Goal: Transaction & Acquisition: Subscribe to service/newsletter

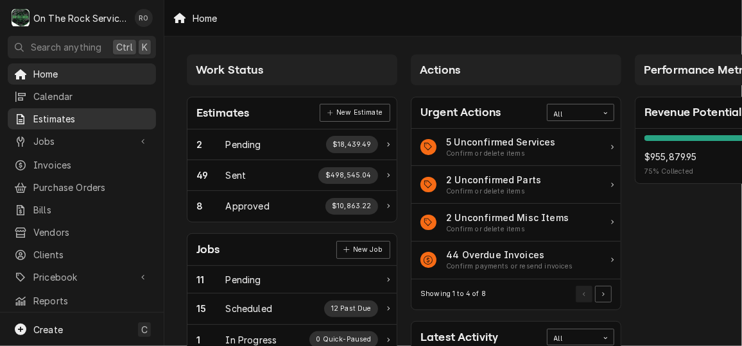
click at [63, 116] on span "Estimates" at bounding box center [91, 118] width 116 height 13
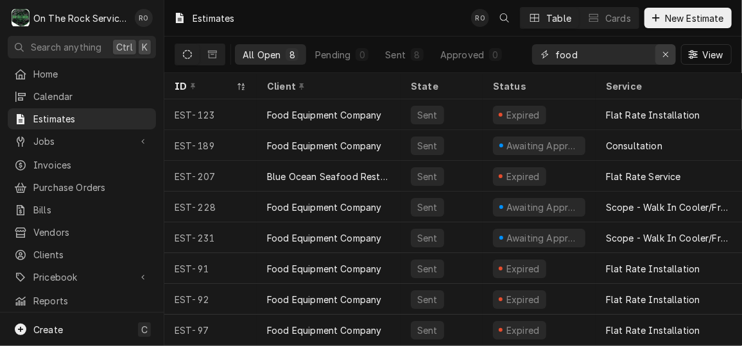
click at [667, 57] on icon "Erase input" at bounding box center [665, 54] width 7 height 9
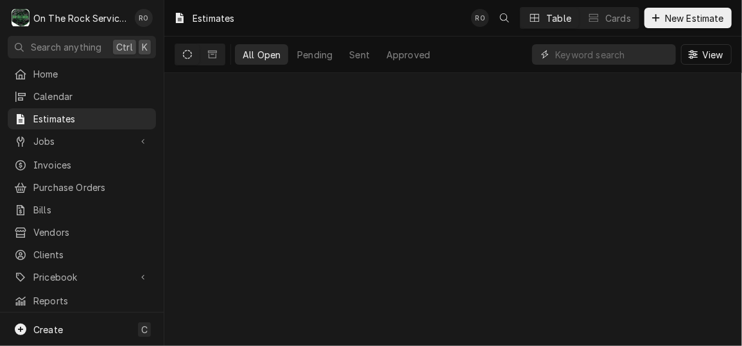
click at [613, 49] on input "Dynamic Content Wrapper" at bounding box center [612, 54] width 114 height 21
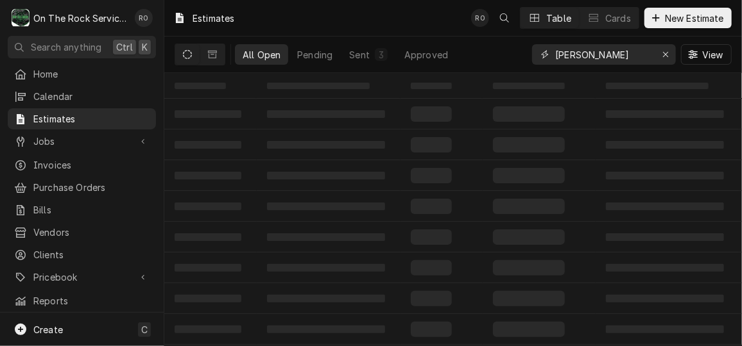
type input "wade's"
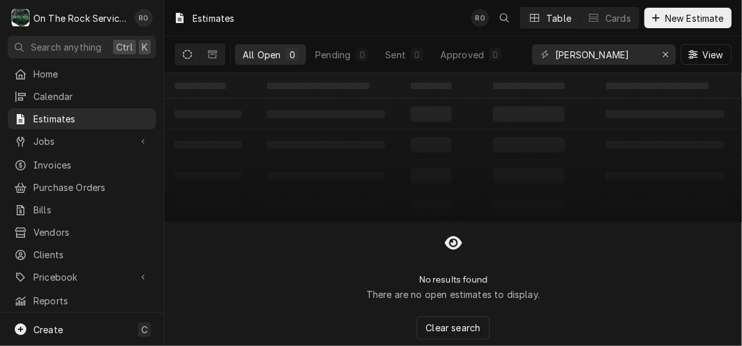
click at [356, 23] on div "Estimates RO Table Cards New Estimate" at bounding box center [452, 18] width 577 height 36
click at [588, 35] on div "Estimates RO Table Cards New Estimate" at bounding box center [452, 18] width 577 height 36
click at [598, 59] on input "wade's" at bounding box center [603, 54] width 96 height 21
click at [598, 59] on input "Dynamic Content Wrapper" at bounding box center [603, 54] width 96 height 21
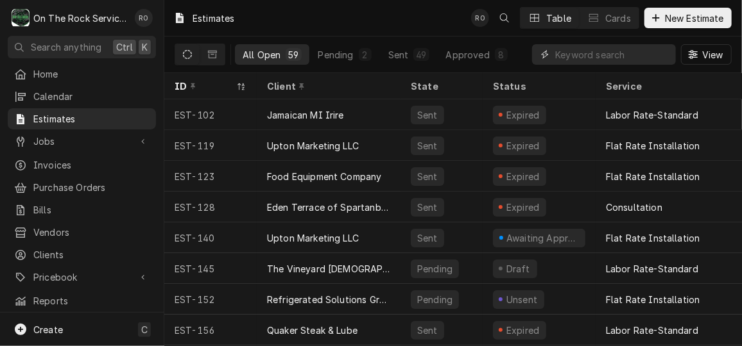
click at [598, 59] on input "Dynamic Content Wrapper" at bounding box center [612, 54] width 114 height 21
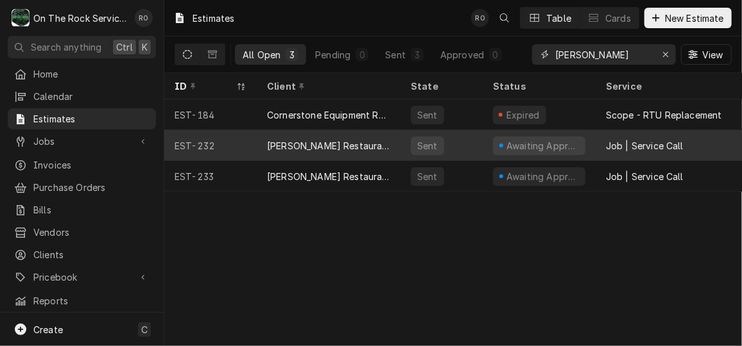
type input "wade"
click at [312, 143] on div "Wade’s Restaurant" at bounding box center [328, 145] width 123 height 13
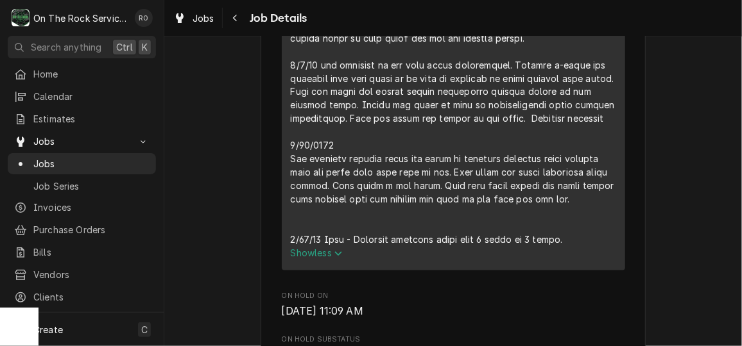
scroll to position [974, 0]
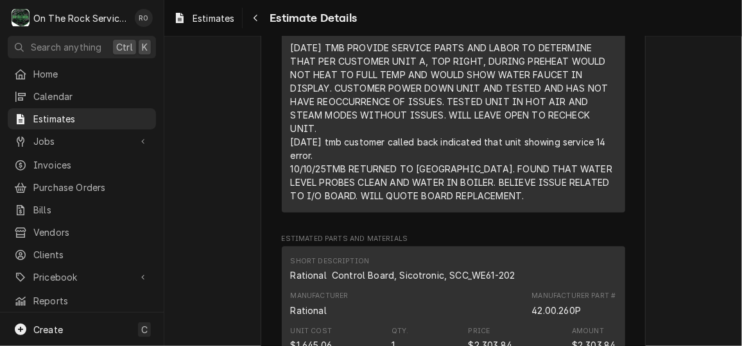
scroll to position [1078, 0]
drag, startPoint x: 587, startPoint y: 166, endPoint x: 267, endPoint y: 248, distance: 330.5
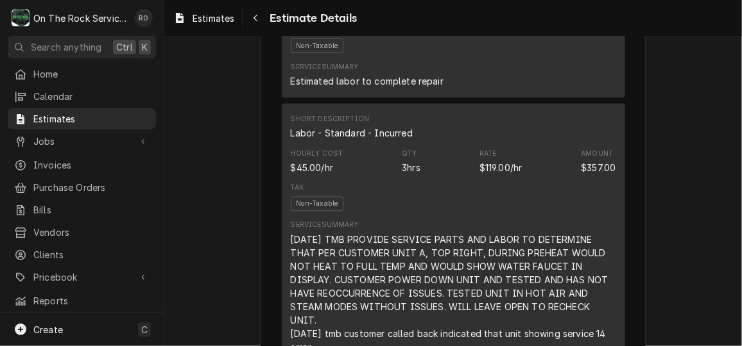
scroll to position [838, 0]
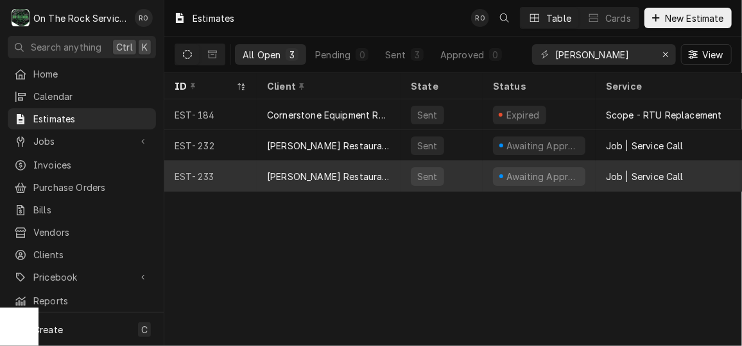
click at [406, 175] on div "Sent" at bounding box center [441, 176] width 82 height 31
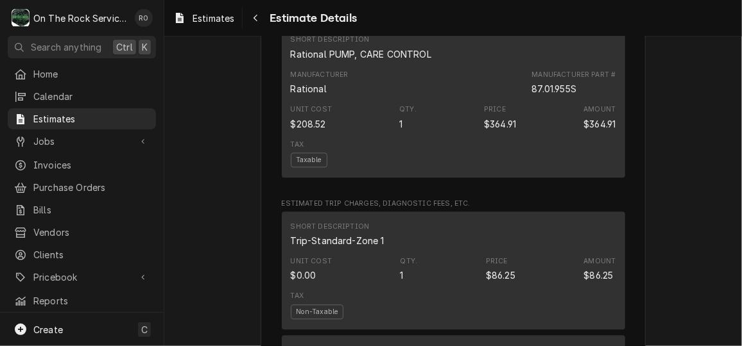
scroll to position [1235, 0]
drag, startPoint x: 525, startPoint y: 126, endPoint x: 579, endPoint y: 130, distance: 53.4
click at [579, 99] on div "Manufacturer Rational Manufacturer Part # 87.01.955S" at bounding box center [453, 82] width 325 height 35
copy div "87.01.955S"
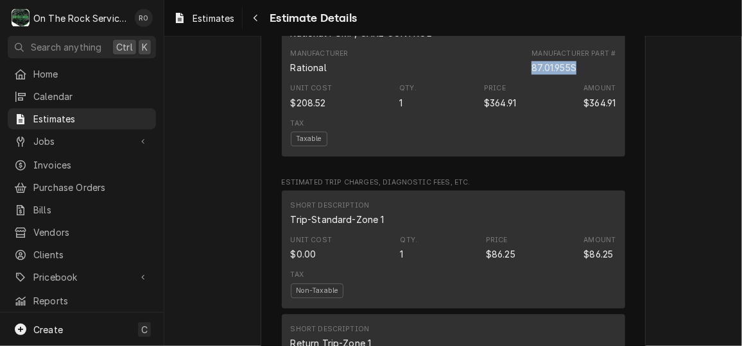
scroll to position [1255, 0]
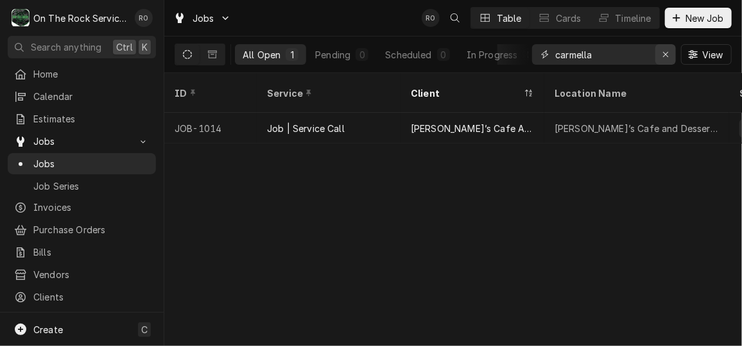
click at [670, 53] on div "Erase input" at bounding box center [665, 54] width 13 height 13
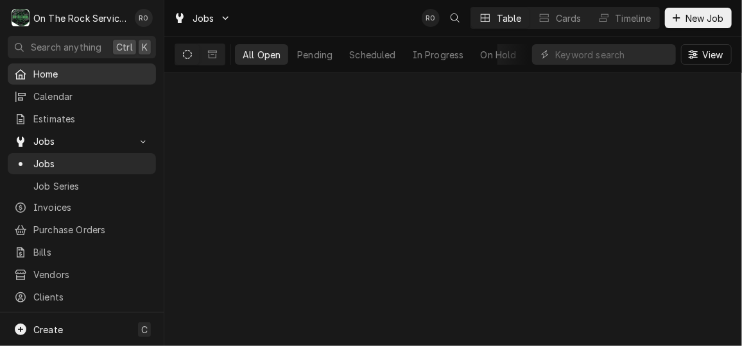
click at [99, 67] on span "Home" at bounding box center [91, 73] width 116 height 13
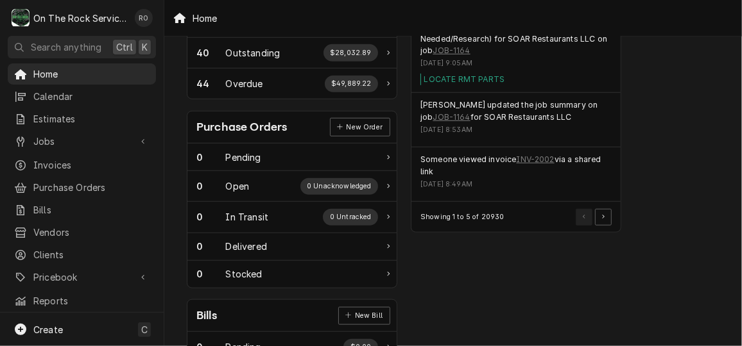
scroll to position [448, 0]
click at [542, 160] on link "INV-2002" at bounding box center [535, 161] width 38 height 12
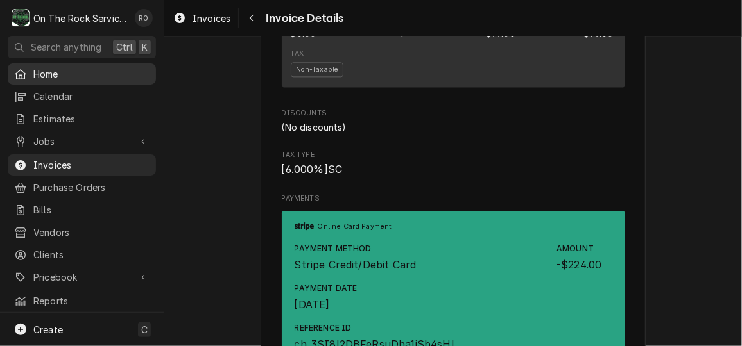
scroll to position [1235, 0]
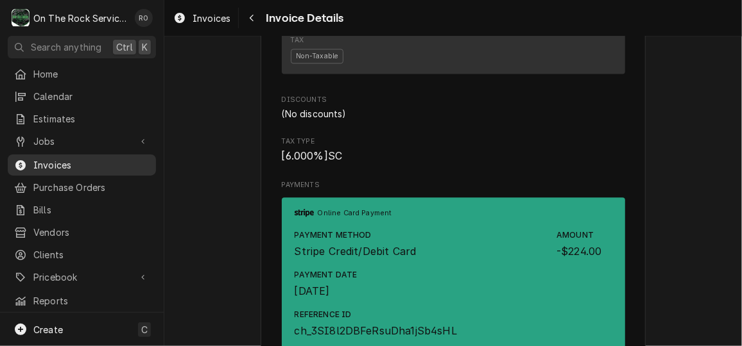
click at [69, 160] on span "Invoices" at bounding box center [91, 164] width 116 height 13
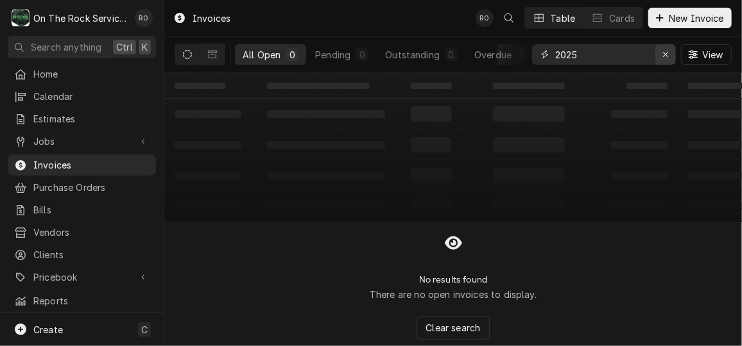
click at [670, 50] on div "Erase input" at bounding box center [665, 54] width 13 height 13
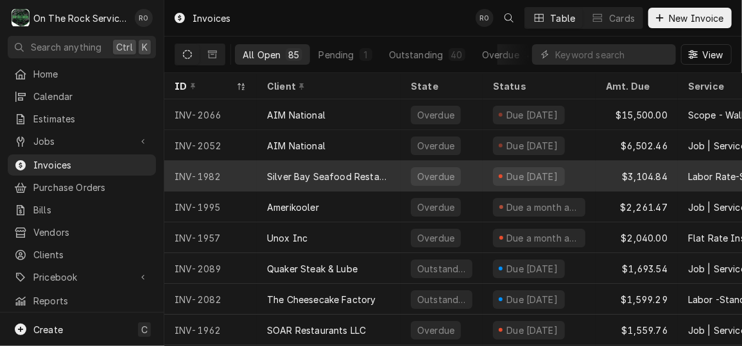
click at [541, 162] on div "Due 2 months ago" at bounding box center [538, 176] width 113 height 31
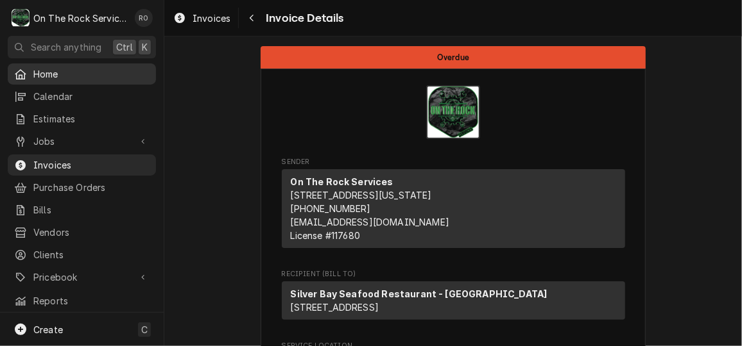
click at [42, 67] on span "Home" at bounding box center [91, 73] width 116 height 13
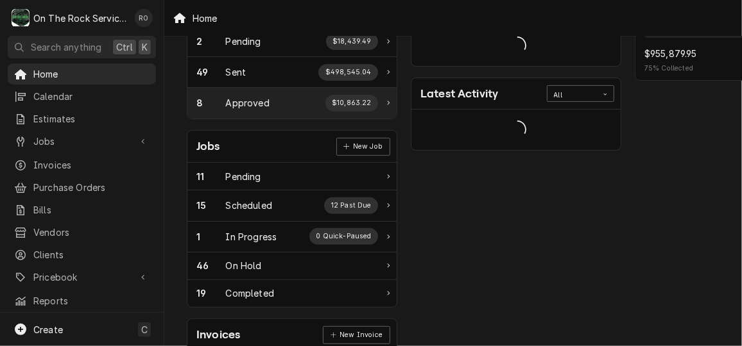
scroll to position [115, 0]
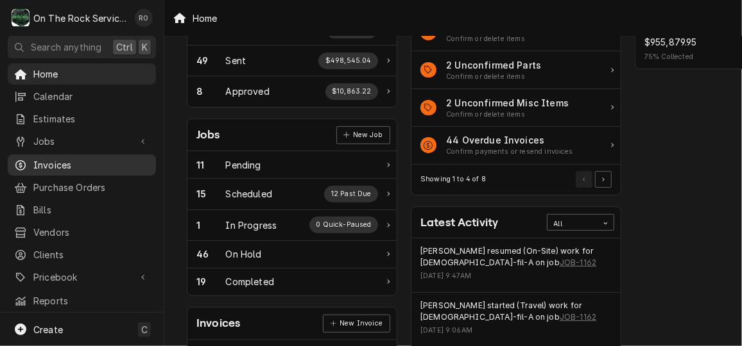
click at [92, 157] on div "Invoices" at bounding box center [81, 165] width 143 height 16
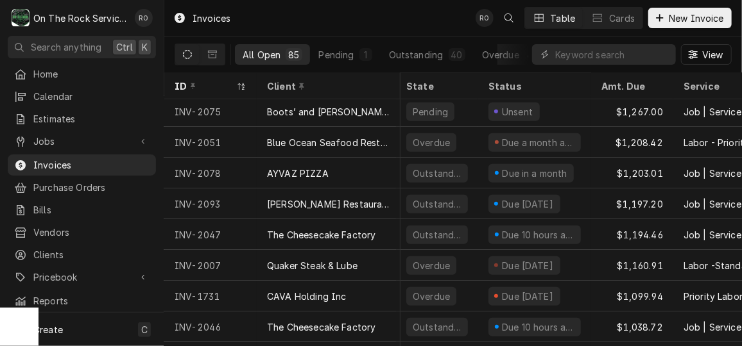
scroll to position [0, 4]
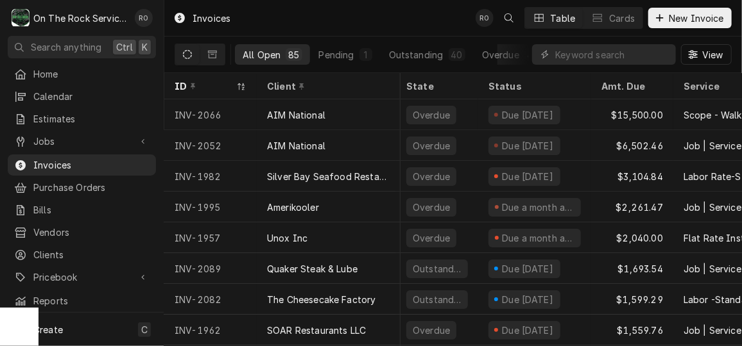
click at [620, 67] on div "View" at bounding box center [632, 55] width 200 height 36
click at [618, 58] on input "Dynamic Content Wrapper" at bounding box center [612, 54] width 114 height 21
type input "marriott"
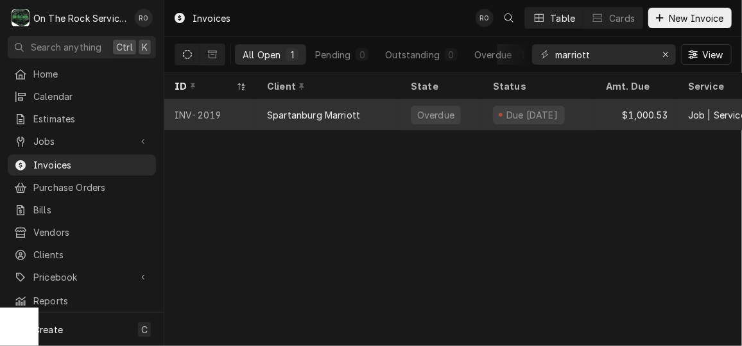
click at [374, 119] on div "Spartanburg Marriott" at bounding box center [329, 114] width 144 height 31
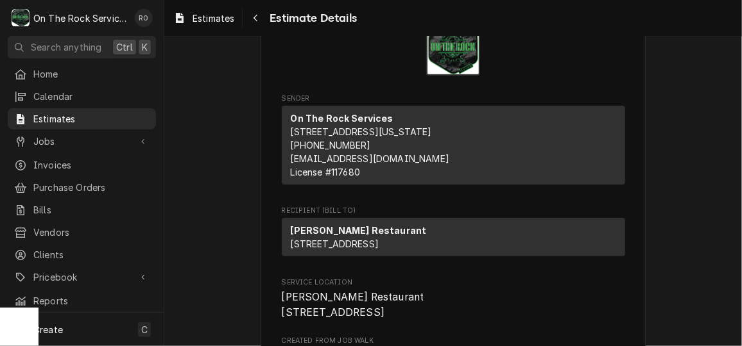
scroll to position [63, 0]
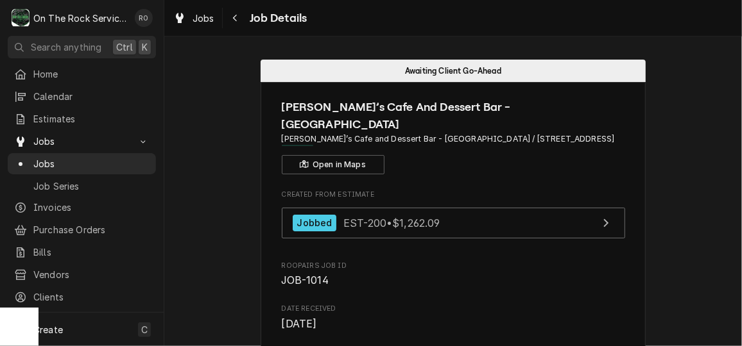
scroll to position [974, 0]
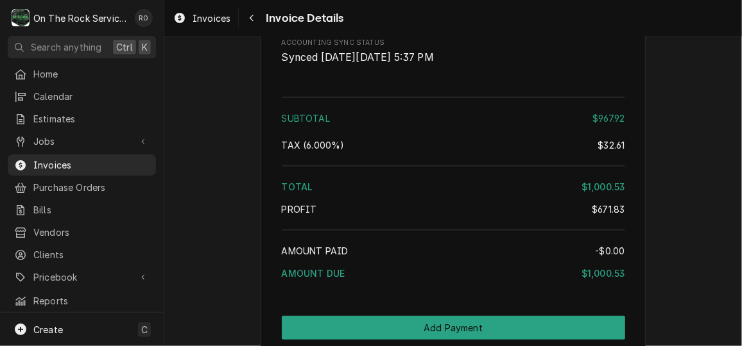
scroll to position [2299, 0]
click at [519, 137] on div "Subtotal $967.92 Tax ( 6.000% ) $32.61 Total $1,000.53 Profit $671.83 Amount Pa…" at bounding box center [453, 190] width 343 height 197
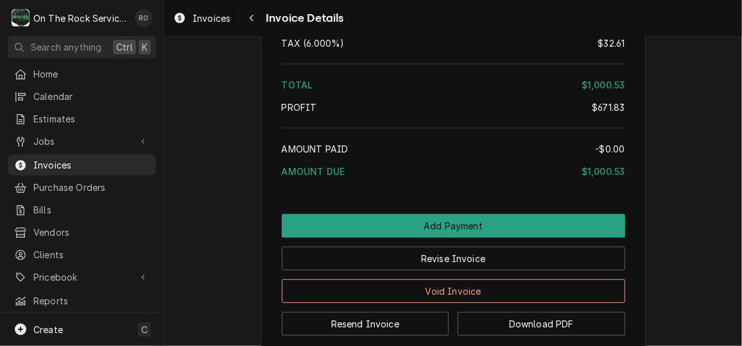
scroll to position [2406, 0]
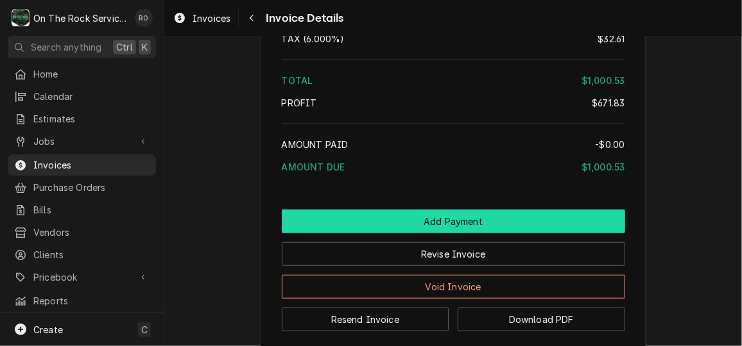
click at [484, 226] on button "Add Payment" at bounding box center [453, 222] width 343 height 24
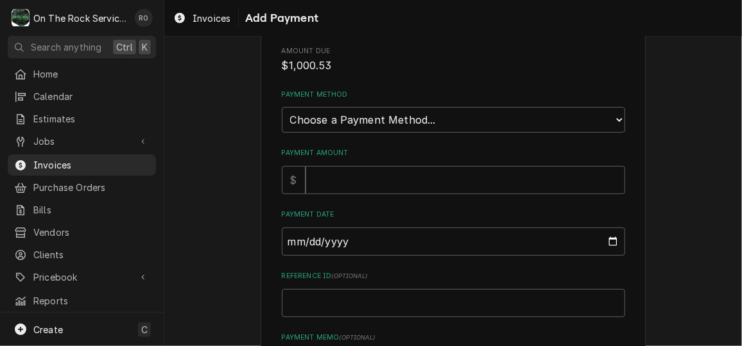
scroll to position [60, 0]
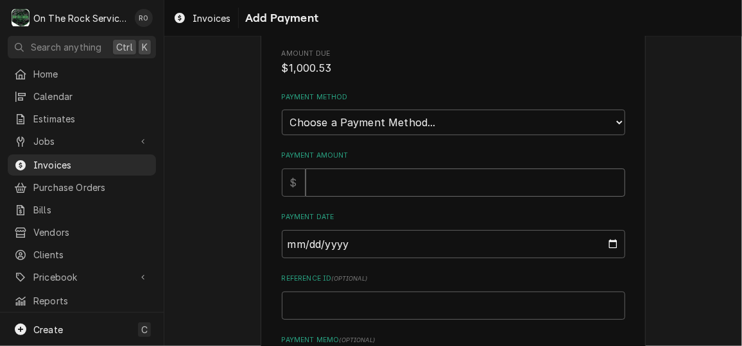
click at [414, 180] on input "Payment Amount" at bounding box center [464, 183] width 319 height 28
type textarea "x"
type input "9"
type textarea "x"
type input "96"
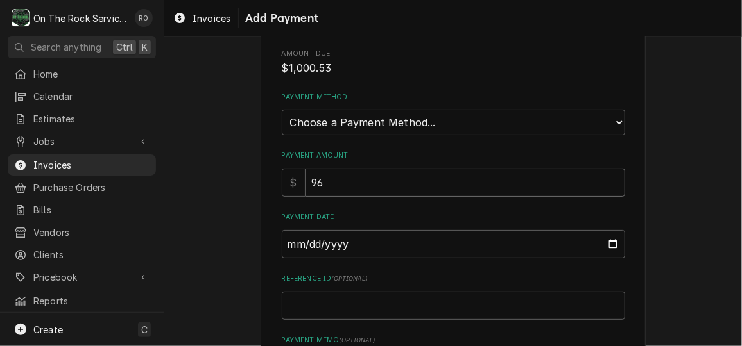
type textarea "x"
type input "967"
type textarea "x"
type input "967.9"
type textarea "x"
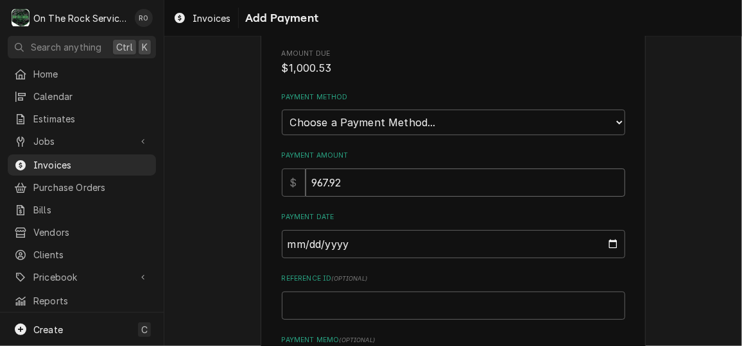
type input "967.92"
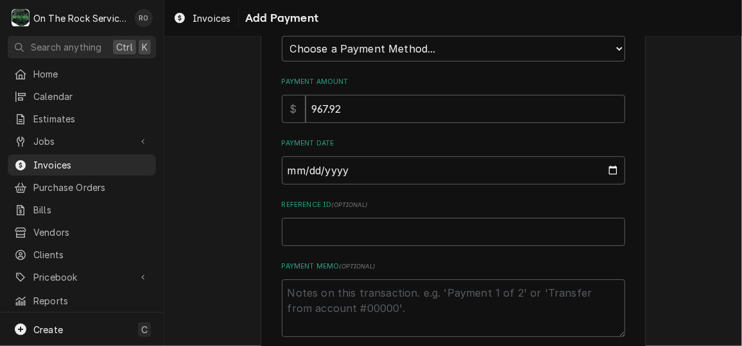
scroll to position [137, 0]
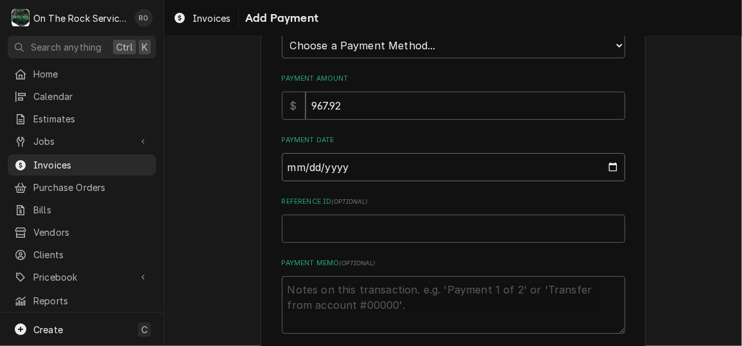
click at [606, 162] on input "Payment Date" at bounding box center [453, 167] width 343 height 28
type textarea "x"
type input "2025-10-15"
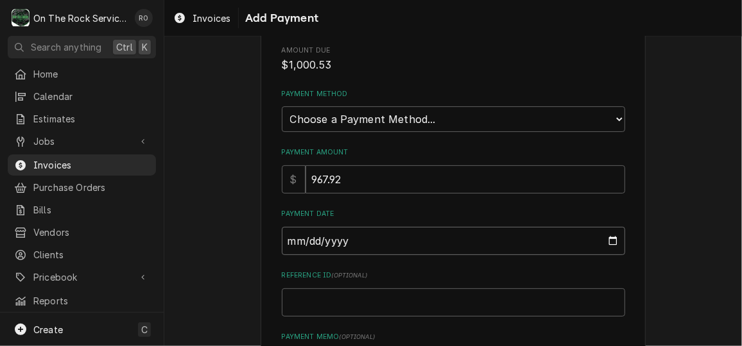
scroll to position [40, 0]
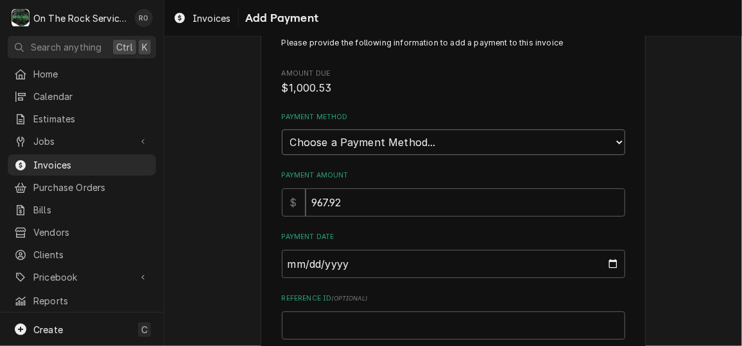
click at [507, 140] on select "Choose a Payment Method... Cash Check Credit/Debit Card ACH/eCheck Other" at bounding box center [453, 143] width 343 height 26
select select "3"
click at [282, 130] on select "Choose a Payment Method... Cash Check Credit/Debit Card ACH/eCheck Other" at bounding box center [453, 143] width 343 height 26
type textarea "x"
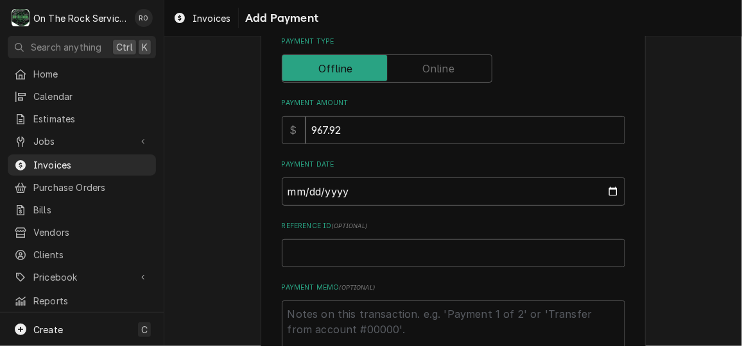
scroll to position [176, 0]
drag, startPoint x: 488, startPoint y: 216, endPoint x: 558, endPoint y: 51, distance: 179.9
click at [558, 51] on div "Payment Type" at bounding box center [453, 58] width 343 height 46
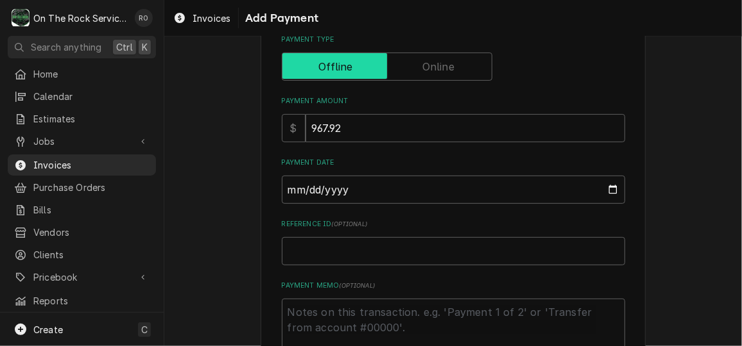
click at [460, 61] on input "Payment Type" at bounding box center [386, 67] width 199 height 28
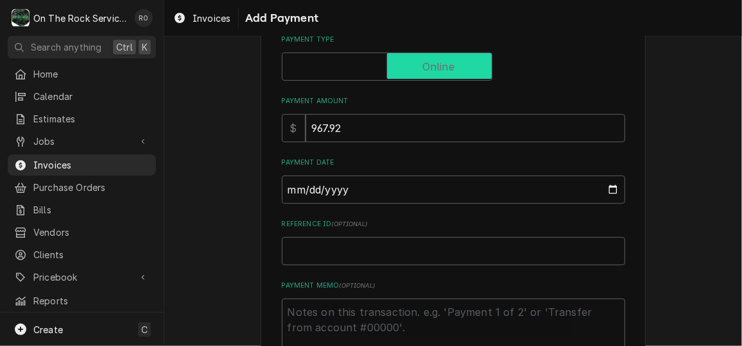
checkbox input "true"
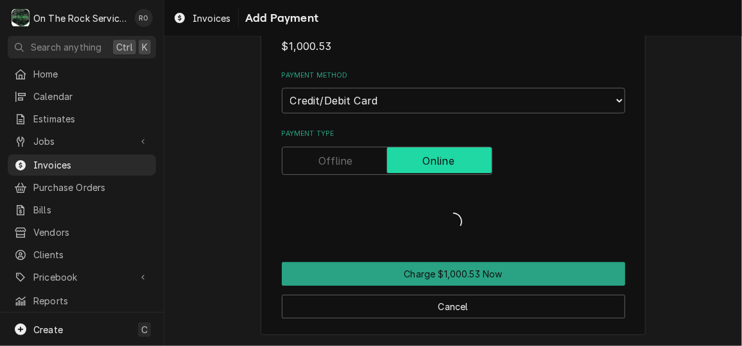
type textarea "x"
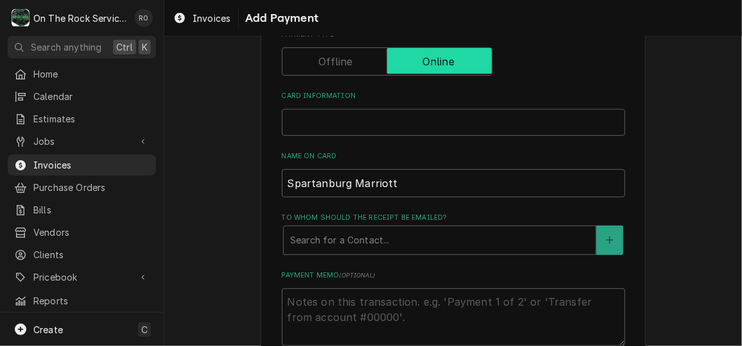
scroll to position [108, 0]
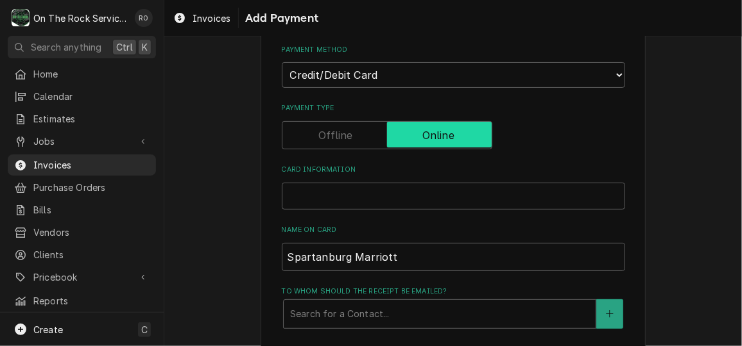
click at [312, 132] on input "Payment Type" at bounding box center [386, 135] width 199 height 28
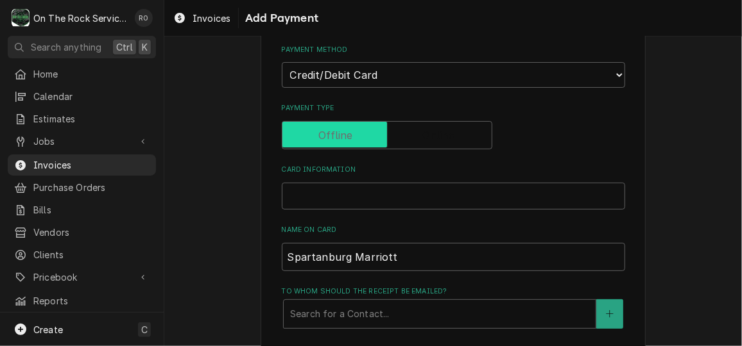
checkbox input "false"
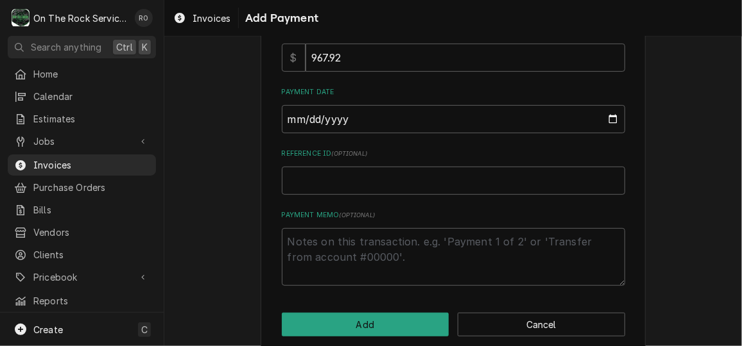
scroll to position [263, 0]
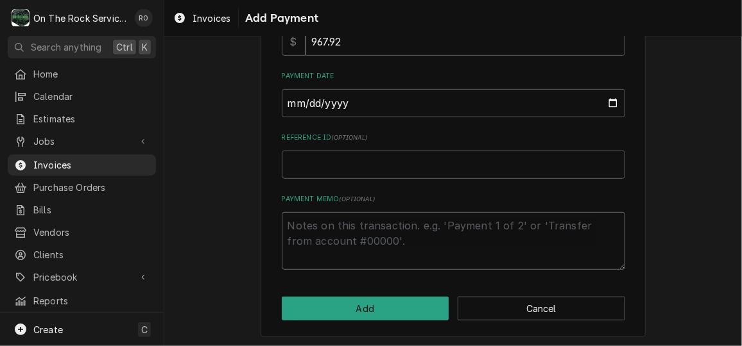
click at [505, 227] on textarea "Payment Memo ( optional )" at bounding box center [453, 241] width 343 height 58
type textarea "x"
type textarea "t"
type textarea "x"
type textarea "ta"
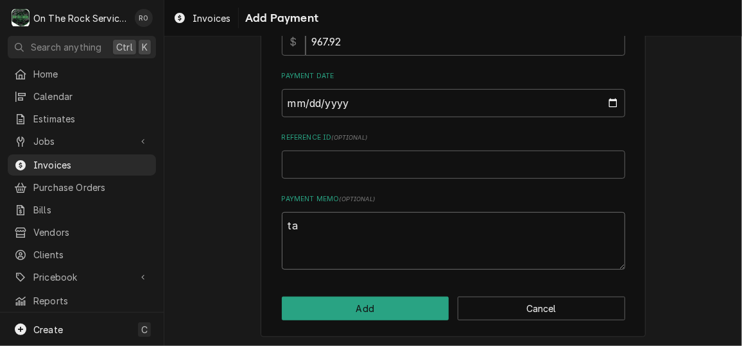
type textarea "x"
type textarea "tak"
type textarea "x"
type textarea "take"
type textarea "x"
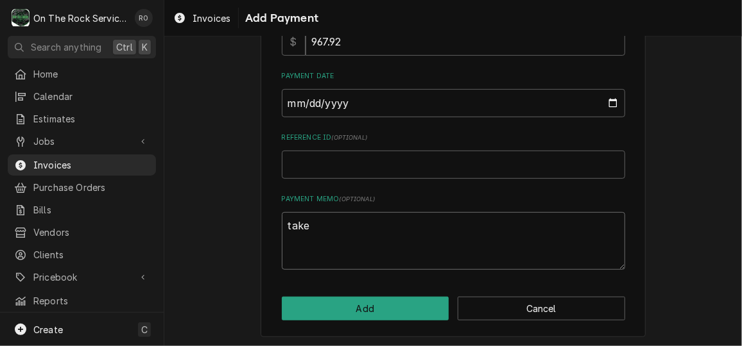
type textarea "taken"
type textarea "x"
type textarea "taken"
type textarea "x"
type textarea "taken d"
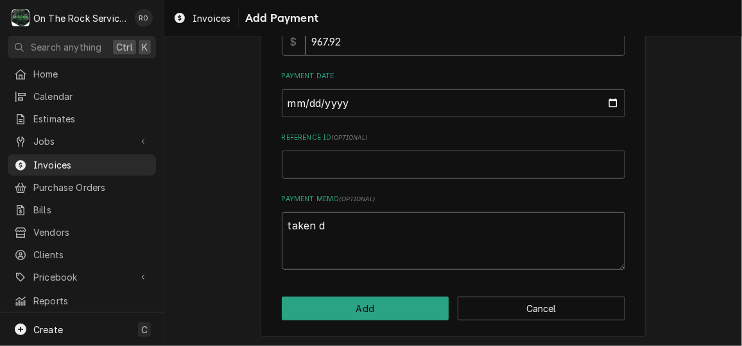
type textarea "x"
type textarea "taken di"
type textarea "x"
type textarea "taken dir"
type textarea "x"
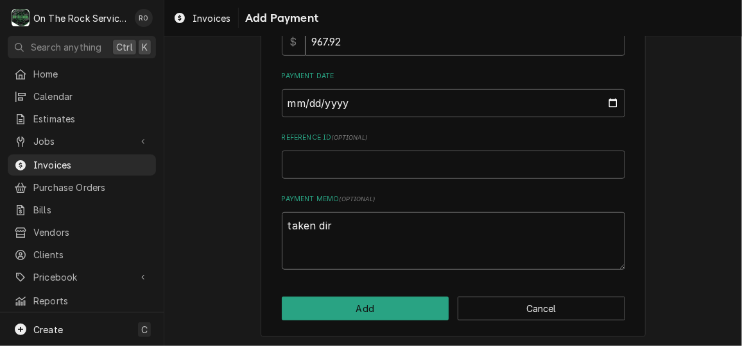
type textarea "taken dire"
type textarea "x"
type textarea "taken direc"
type textarea "x"
type textarea "taken direct"
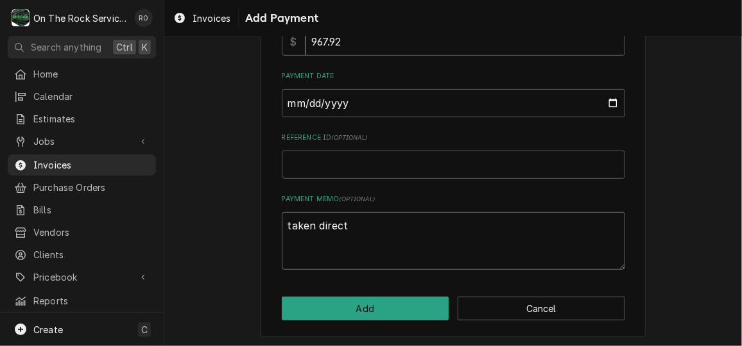
type textarea "x"
type textarea "taken directl"
type textarea "x"
type textarea "taken directly"
type textarea "x"
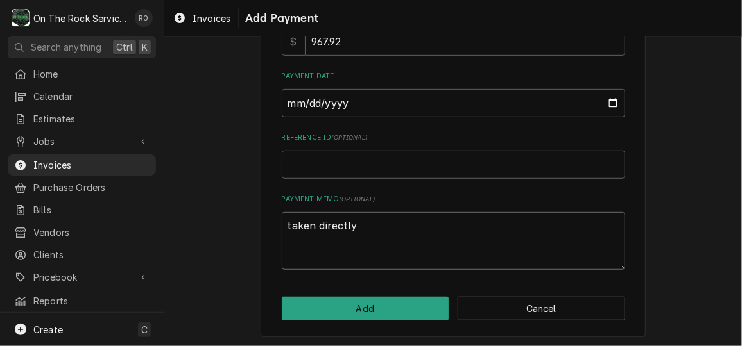
type textarea "taken directly i"
type textarea "x"
type textarea "taken directly in"
type textarea "x"
type textarea "taken directly in"
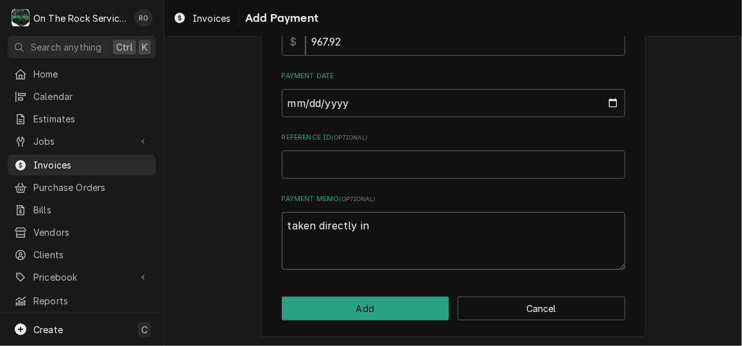
type textarea "x"
type textarea "taken directly in s"
type textarea "x"
type textarea "taken directly in st"
type textarea "x"
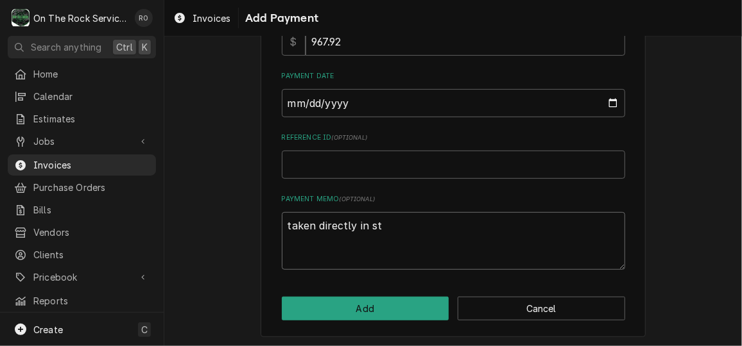
type textarea "taken directly in str"
type textarea "x"
type textarea "taken directly in stri"
type textarea "x"
type textarea "taken directly in strip"
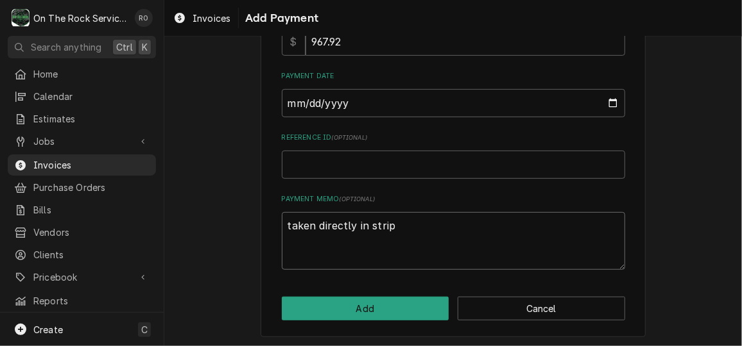
type textarea "x"
type textarea "taken directly in strip."
type textarea "x"
type textarea "taken directly in strip."
type textarea "x"
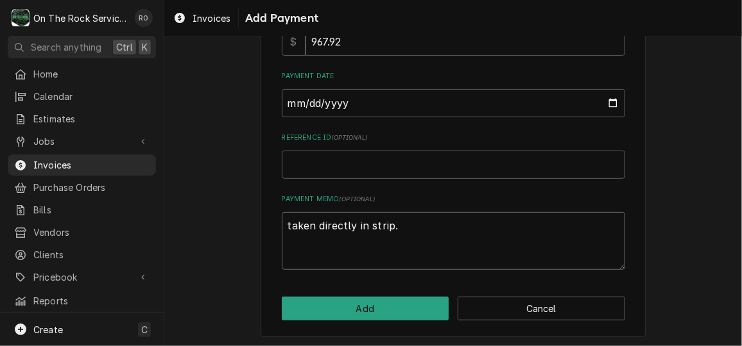
type textarea "taken directly in strip. p"
type textarea "x"
type textarea "taken directly in strip. pa"
type textarea "x"
type textarea "taken directly in strip. par"
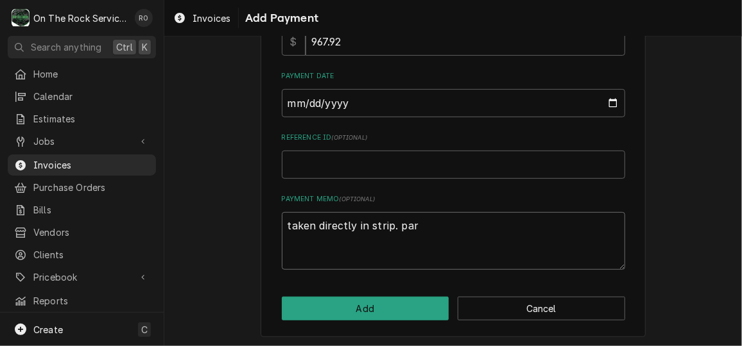
type textarea "x"
type textarea "taken directly in strip. part"
type textarea "x"
type textarea "taken directly in strip. parti"
type textarea "x"
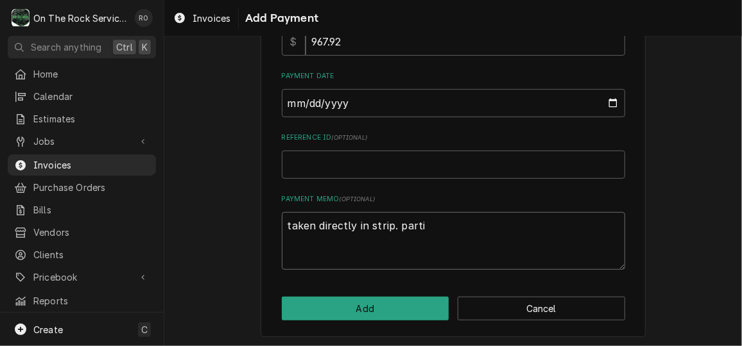
type textarea "taken directly in strip. partia"
type textarea "x"
type textarea "taken directly in strip. partial"
type textarea "x"
type textarea "taken directly in strip. partial p"
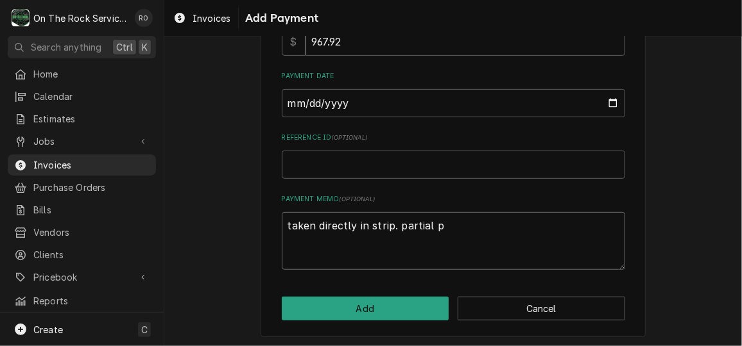
type textarea "x"
type textarea "taken directly in strip. partial pay"
type textarea "x"
type textarea "taken directly in strip. partial paym"
type textarea "x"
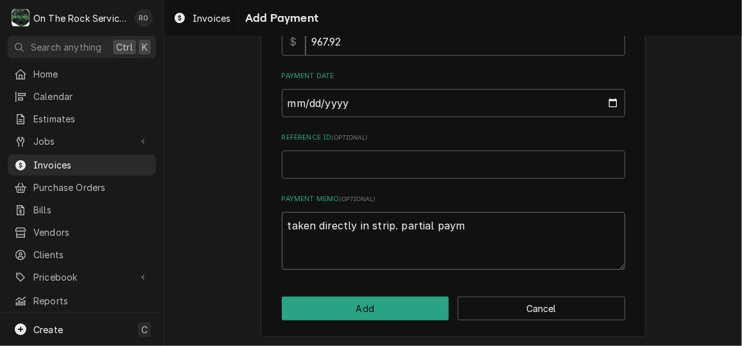
type textarea "taken directly in strip. partial payme"
type textarea "x"
type textarea "taken directly in strip. partial paymen"
type textarea "x"
type textarea "taken directly in strip. partial payment"
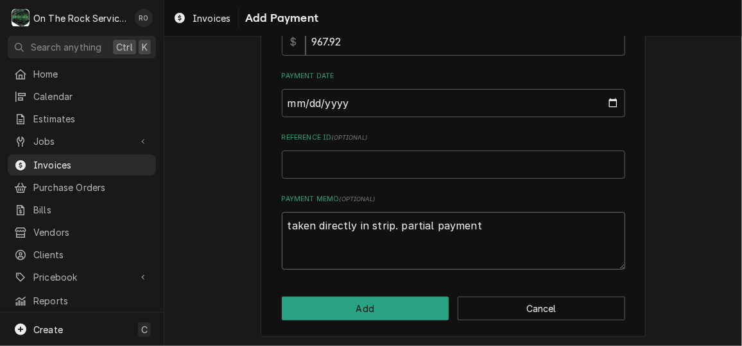
type textarea "x"
type textarea "taken directly in strip. partial payment."
type textarea "x"
type textarea "taken directly in strip. partial payment. c"
type textarea "x"
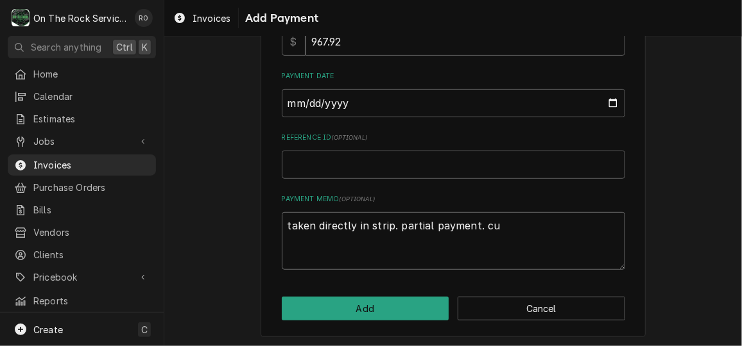
type textarea "taken directly in strip. partial payment. cus"
type textarea "x"
type textarea "taken directly in strip. partial payment. cust"
type textarea "x"
type textarea "taken directly in strip. partial payment. custo"
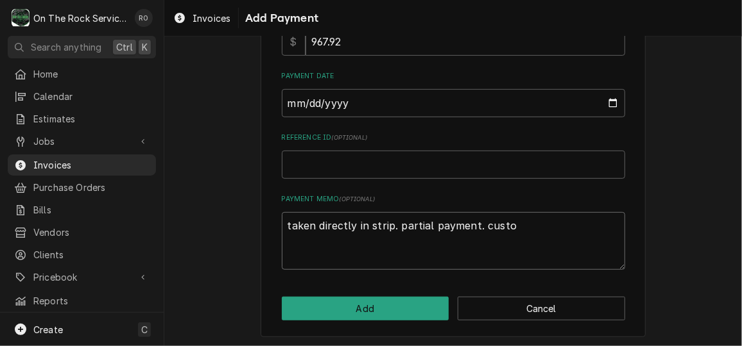
type textarea "x"
type textarea "taken directly in strip. partial payment. custom"
type textarea "x"
type textarea "taken directly in strip. partial payment. custome"
type textarea "x"
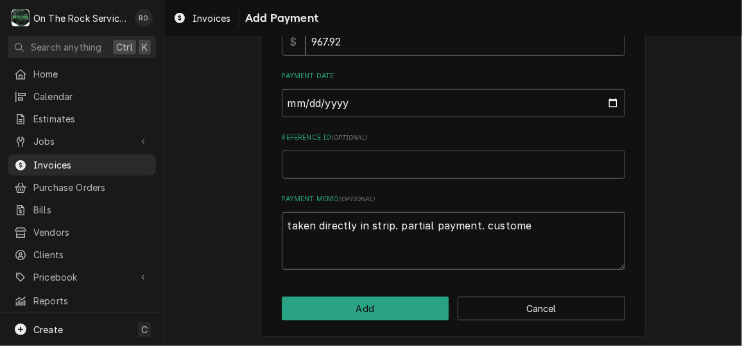
type textarea "taken directly in strip. partial payment. customer"
type textarea "x"
type textarea "taken directly in strip. partial payment. customer"
type textarea "x"
type textarea "taken directly in strip. partial payment. customer a"
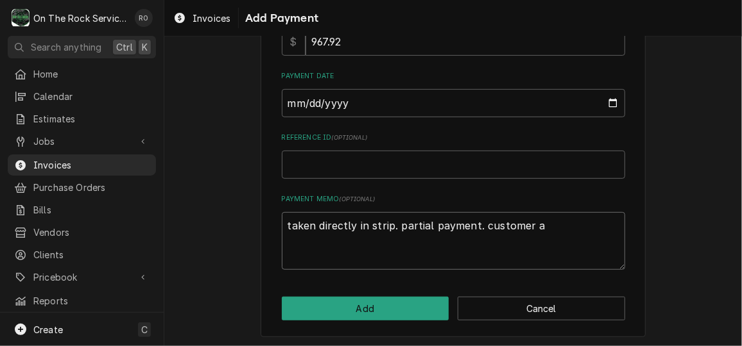
type textarea "x"
type textarea "taken directly in strip. partial payment. customer au"
type textarea "x"
type textarea "taken directly in strip. partial payment. customer aut"
type textarea "x"
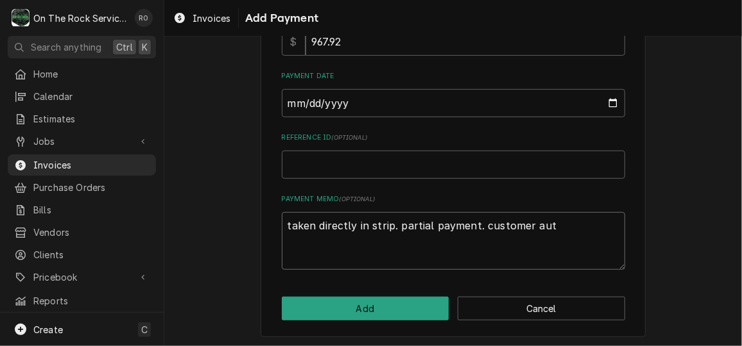
type textarea "taken directly in strip. partial payment. customer auth"
type textarea "x"
type textarea "taken directly in strip. partial payment. customer autho"
type textarea "x"
type textarea "taken directly in strip. partial payment. customer author"
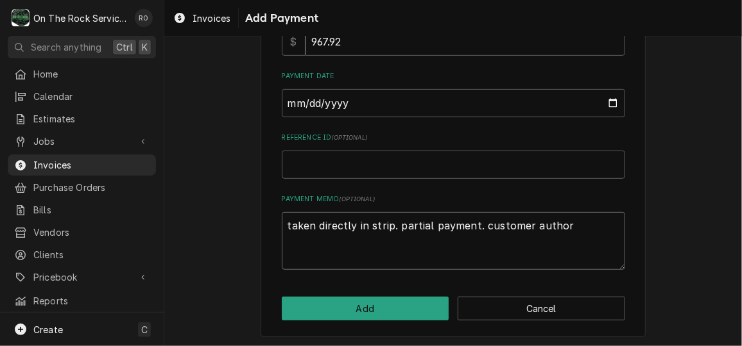
type textarea "x"
type textarea "taken directly in strip. partial payment. customer authori"
type textarea "x"
type textarea "taken directly in strip. partial payment. customer authoriz"
type textarea "x"
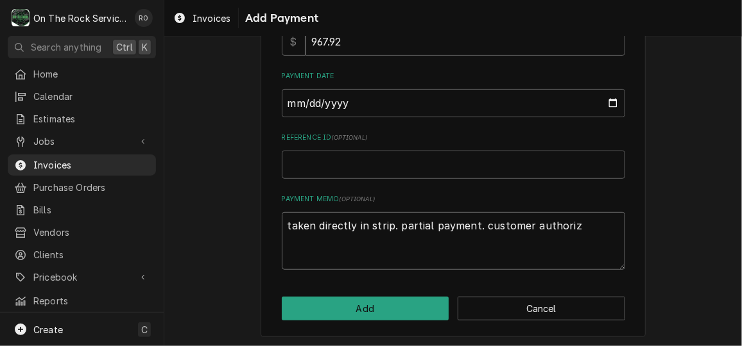
type textarea "taken directly in strip. partial payment. customer authorize"
type textarea "x"
type textarea "taken directly in strip. partial payment. customer authorized"
type textarea "x"
type textarea "taken directly in strip. partial payment. customer authorized"
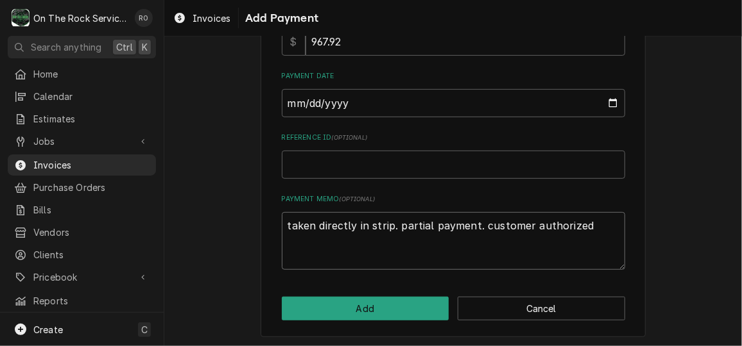
type textarea "x"
type textarea "taken directly in strip. partial payment. customer authorized s"
type textarea "x"
type textarea "taken directly in strip. partial payment. customer authorized su"
type textarea "x"
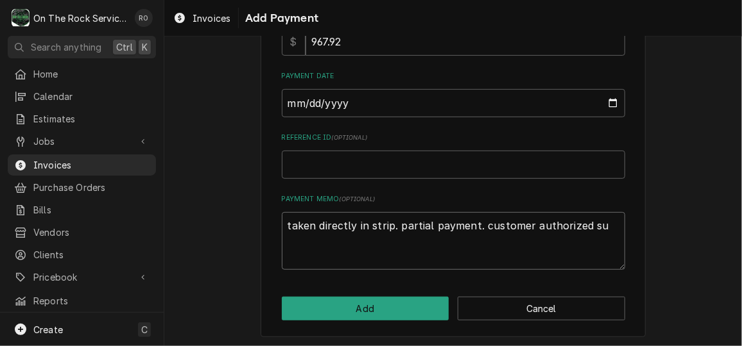
type textarea "taken directly in strip. partial payment. customer authorized sub"
type textarea "x"
type textarea "taken directly in strip. partial payment. customer authorized sub"
type textarea "x"
type textarea "taken directly in strip. partial payment. customer authorized sub t"
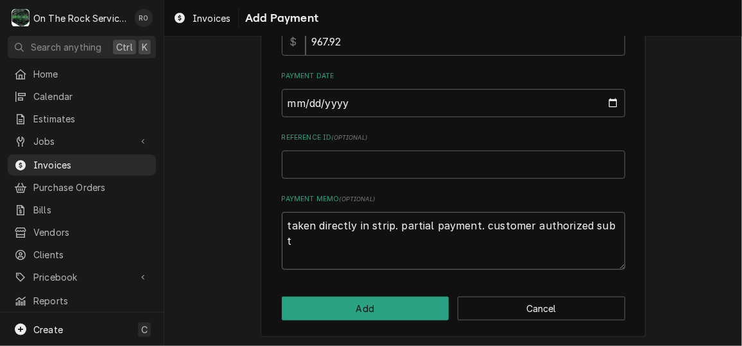
type textarea "x"
type textarea "taken directly in strip. partial payment. customer authorized sub to"
type textarea "x"
type textarea "taken directly in strip. partial payment. customer authorized sub toa"
type textarea "x"
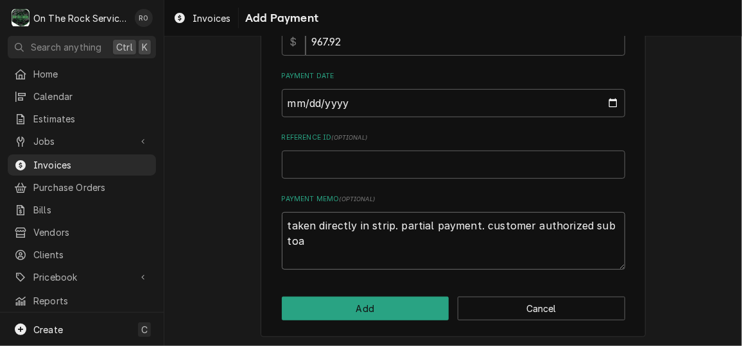
type textarea "taken directly in strip. partial payment. customer authorized sub toat"
type textarea "x"
type textarea "taken directly in strip. partial payment. customer authorized sub toa"
type textarea "x"
type textarea "taken directly in strip. partial payment. customer authorized sub to"
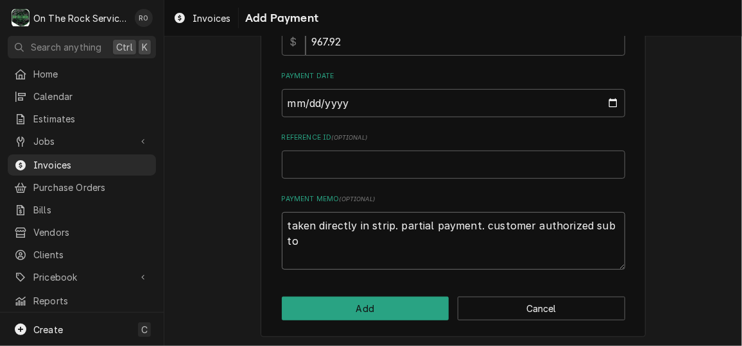
type textarea "x"
type textarea "taken directly in strip. partial payment. customer authorized sub tot"
type textarea "x"
type textarea "taken directly in strip. partial payment. customer authorized sub tota"
type textarea "x"
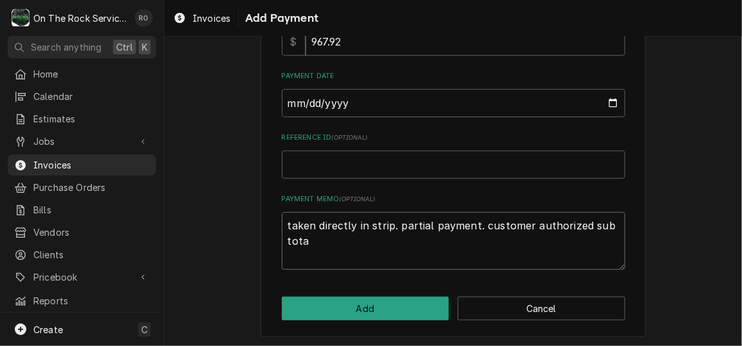
type textarea "taken directly in strip. partial payment. customer authorized sub total"
type textarea "x"
type textarea "taken directly in strip. partial payment. customer authorized sub total n"
type textarea "x"
type textarea "taken directly in strip. partial payment. customer authorized sub total no"
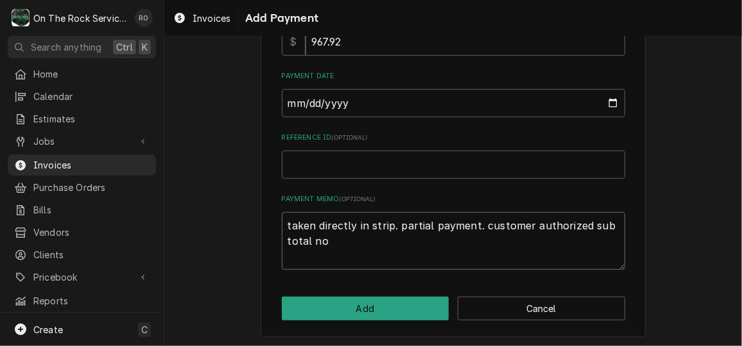
type textarea "x"
type textarea "taken directly in strip. partial payment. customer authorized sub total not"
type textarea "x"
type textarea "taken directly in strip. partial payment. customer authorized sub total not"
type textarea "x"
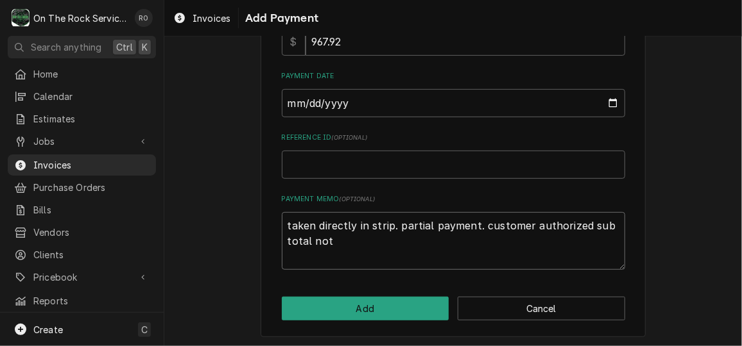
type textarea "taken directly in strip. partial payment. customer authorized sub total not q"
type textarea "x"
type textarea "taken directly in strip. partial payment. customer authorized sub total not qa"
type textarea "x"
type textarea "taken directly in strip. partial payment. customer authorized sub total not qac"
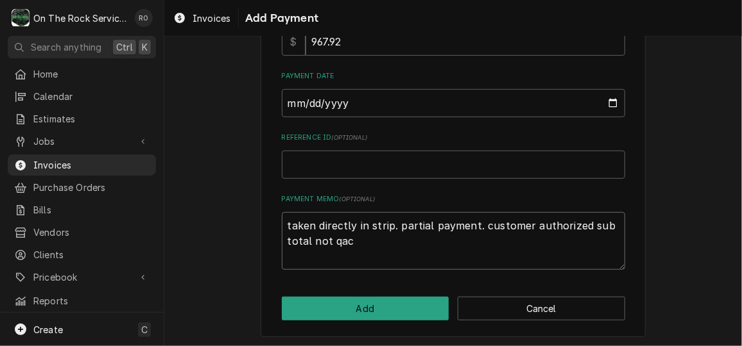
type textarea "x"
type textarea "taken directly in strip. partial payment. customer authorized sub total not qact"
type textarea "x"
type textarea "taken directly in strip. partial payment. customer authorized sub total not qac…"
type textarea "x"
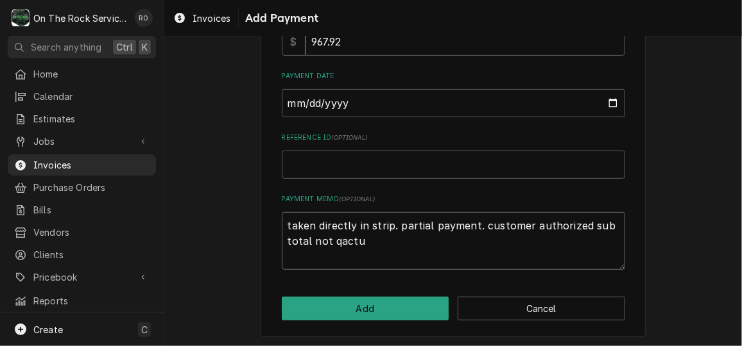
type textarea "taken directly in strip. partial payment. customer authorized sub total not qact"
type textarea "x"
type textarea "taken directly in strip. partial payment. customer authorized sub total not qac"
type textarea "x"
type textarea "taken directly in strip. partial payment. customer authorized sub total not qa"
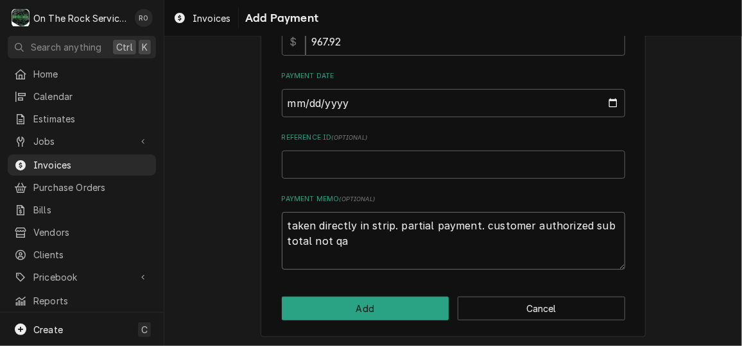
type textarea "x"
type textarea "taken directly in strip. partial payment. customer authorized sub total not q"
type textarea "x"
type textarea "taken directly in strip. partial payment. customer authorized sub total not"
type textarea "x"
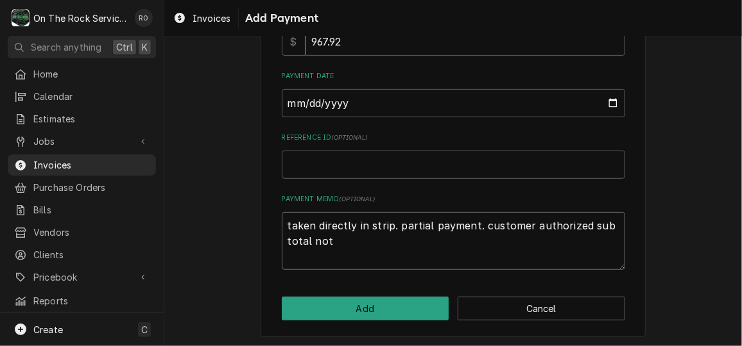
type textarea "taken directly in strip. partial payment. customer authorized sub total not a"
type textarea "x"
type textarea "taken directly in strip. partial payment. customer authorized sub total not ac"
type textarea "x"
type textarea "taken directly in strip. partial payment. customer authorized sub total not act"
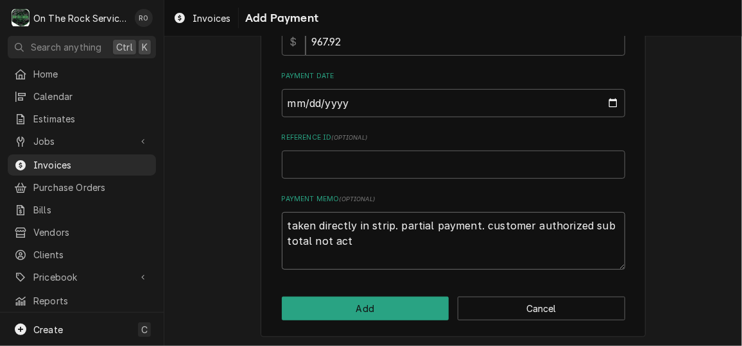
type textarea "x"
type textarea "taken directly in strip. partial payment. customer authorized sub total not actu"
type textarea "x"
type textarea "taken directly in strip. partial payment. customer authorized sub total not act…"
type textarea "x"
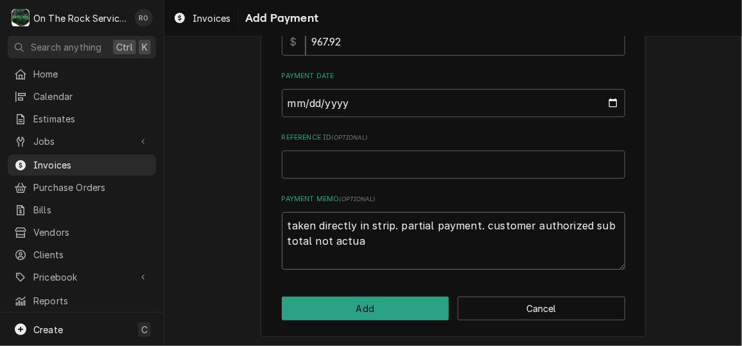
type textarea "taken directly in strip. partial payment. customer authorized sub total not act…"
type textarea "x"
type textarea "taken directly in strip. partial payment. customer authorized sub total not act…"
type textarea "x"
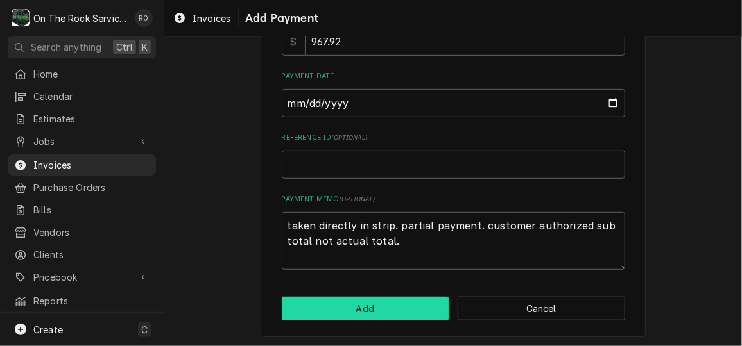
click at [344, 300] on button "Add" at bounding box center [365, 309] width 167 height 24
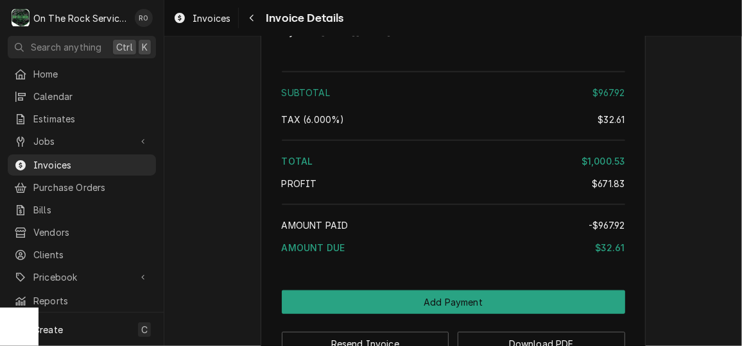
scroll to position [2576, 0]
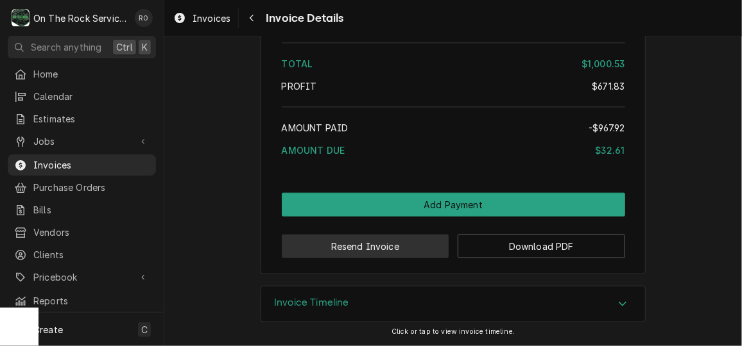
click at [392, 246] on button "Resend Invoice" at bounding box center [365, 247] width 167 height 24
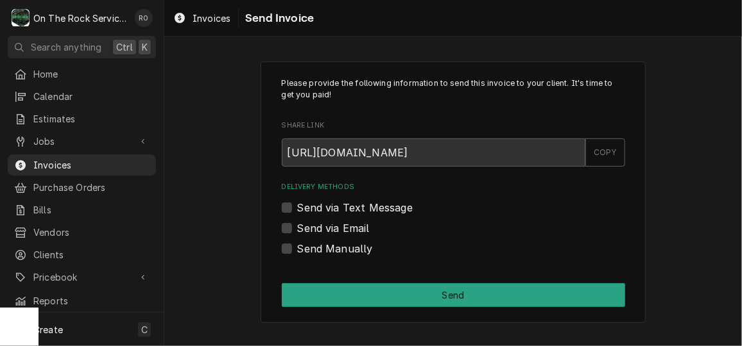
click at [321, 224] on label "Send via Email" at bounding box center [333, 228] width 72 height 15
click at [321, 224] on input "Send via Email" at bounding box center [468, 235] width 343 height 28
checkbox input "true"
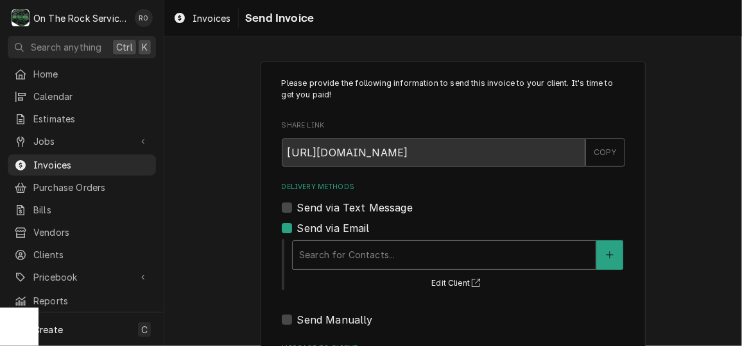
click at [409, 244] on div "Delivery Methods" at bounding box center [444, 255] width 290 height 23
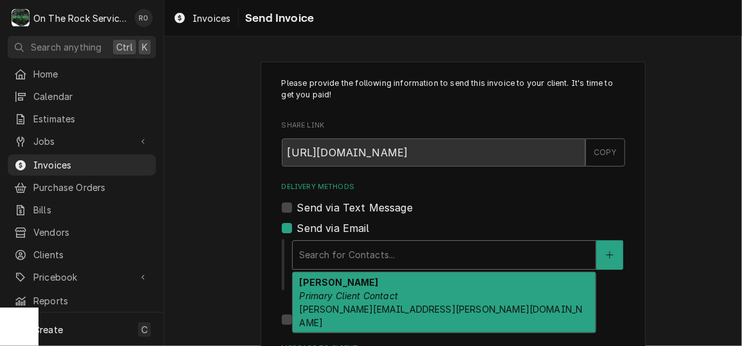
click at [410, 301] on div "Jeff Stacey Primary Client Contact Jeff.Stacey@pyramidglobal.com" at bounding box center [444, 303] width 303 height 60
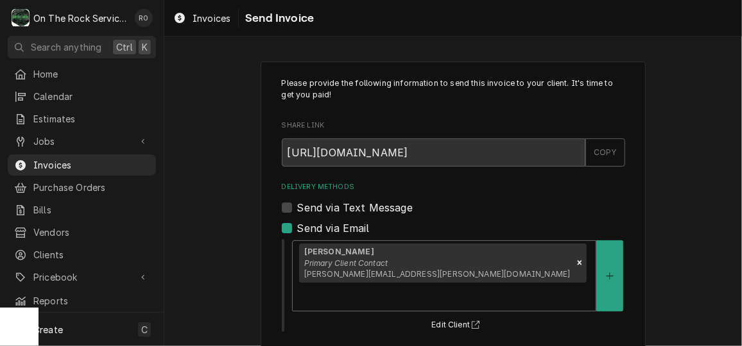
scroll to position [167, 0]
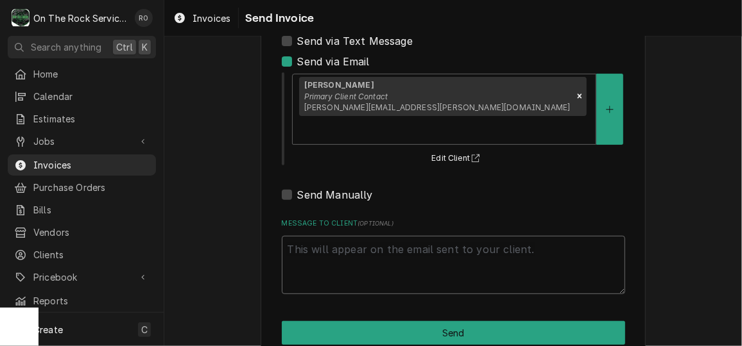
click at [402, 259] on textarea "Message to Client ( optional )" at bounding box center [453, 265] width 343 height 58
type textarea "x"
type textarea "H"
type textarea "x"
type textarea "Hi"
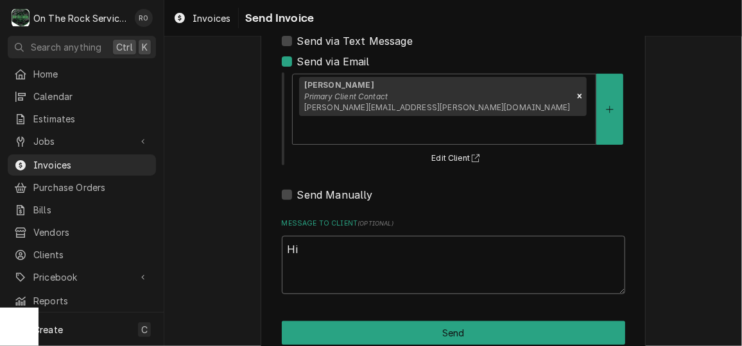
type textarea "x"
type textarea "Hi j"
type textarea "x"
type textarea "Hi je"
type textarea "x"
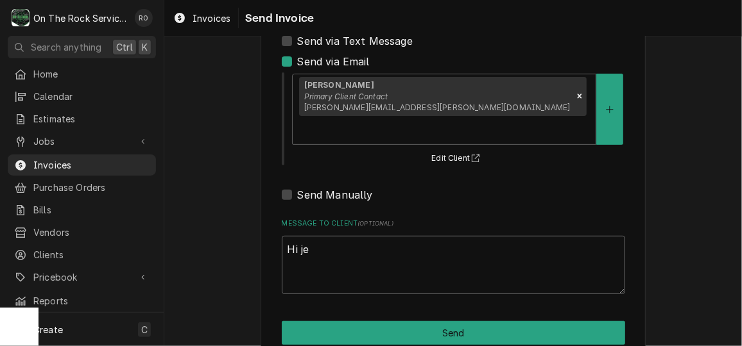
type textarea "Hi j"
type textarea "x"
type textarea "Hi"
type textarea "x"
type textarea "Hi J"
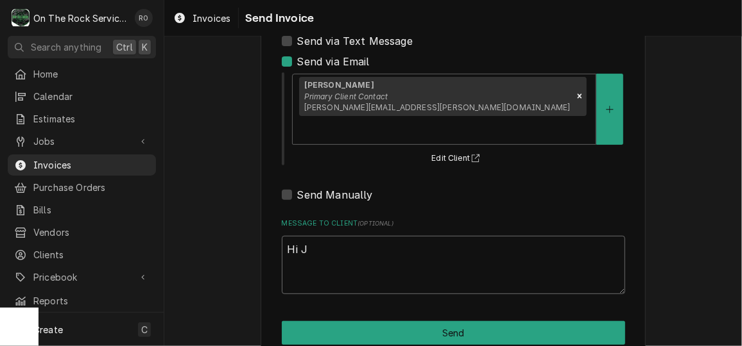
type textarea "x"
type textarea "Hi Je"
type textarea "x"
type textarea "Hi Jes"
type textarea "x"
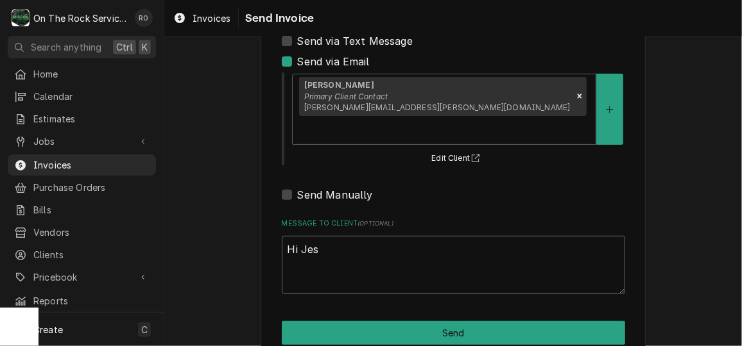
type textarea "Hi Jess"
type textarea "x"
type textarea "Hi Jes"
type textarea "x"
type textarea "Hi Je"
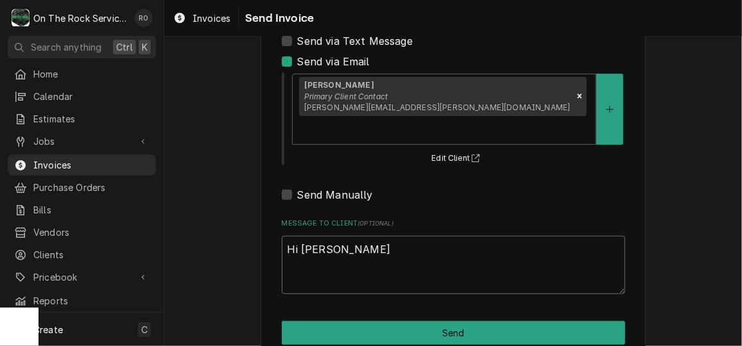
type textarea "x"
type textarea "Hi Jef"
type textarea "x"
type textarea "Hi Jeff"
type textarea "x"
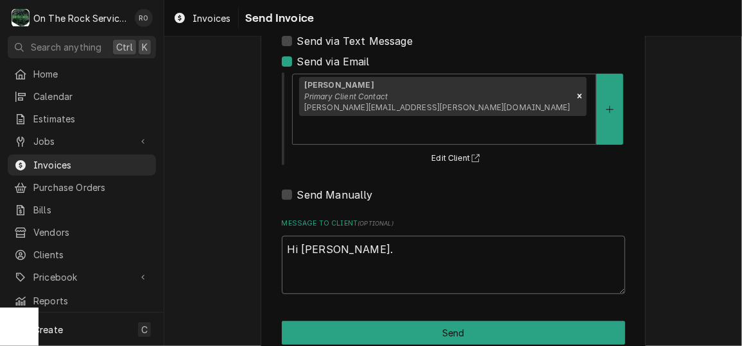
type textarea "Hi Jeff."
type textarea "x"
type textarea "Hi Jeff. P"
type textarea "x"
type textarea "Hi Jeff. Pl"
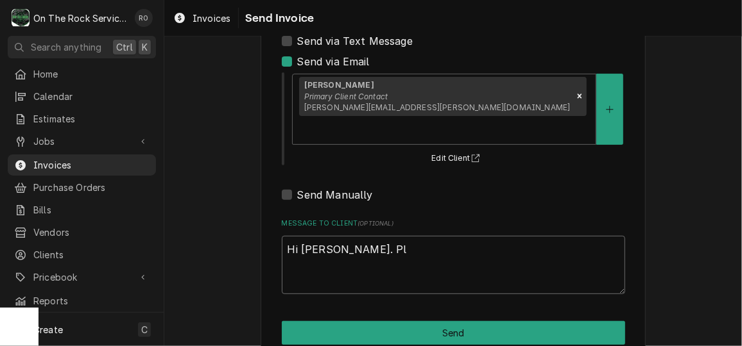
type textarea "x"
type textarea "Hi Jeff. Ple"
type textarea "x"
type textarea "Hi Jeff. Plea"
type textarea "x"
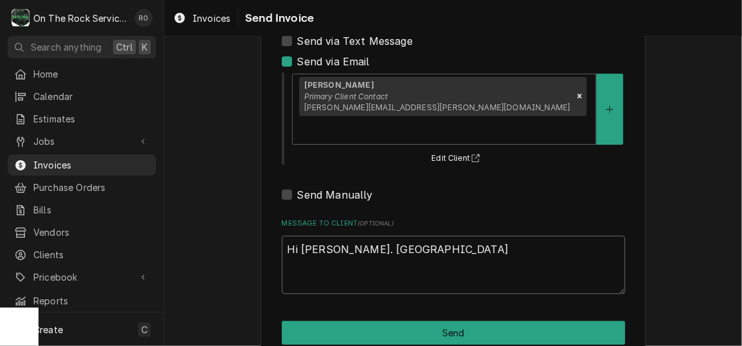
type textarea "Hi Jeff. Pleas"
type textarea "x"
type textarea "Hi Jeff. Please"
type textarea "x"
type textarea "Hi Jeff. Please"
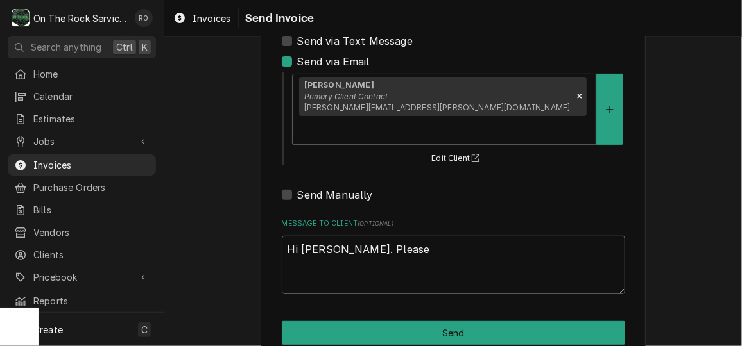
type textarea "x"
type textarea "Hi Jeff. Please s"
type textarea "x"
type textarea "Hi Jeff. Please se"
type textarea "x"
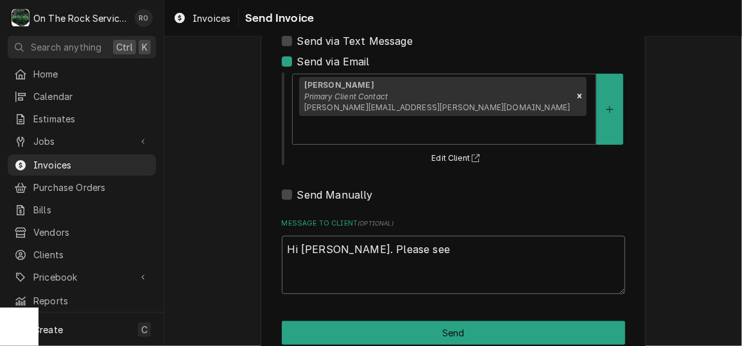
type textarea "Hi Jeff. Please see"
type textarea "x"
type textarea "Hi Jeff. Please see t"
type textarea "x"
type textarea "Hi Jeff. Please see th"
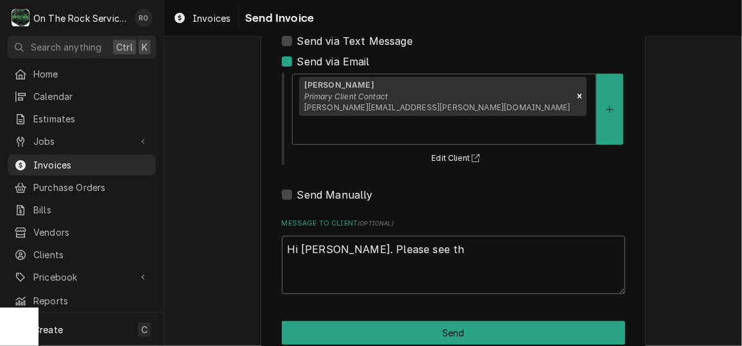
type textarea "x"
type textarea "Hi Jeff. Please see the"
type textarea "x"
type textarea "Hi Jeff. Please see the"
type textarea "x"
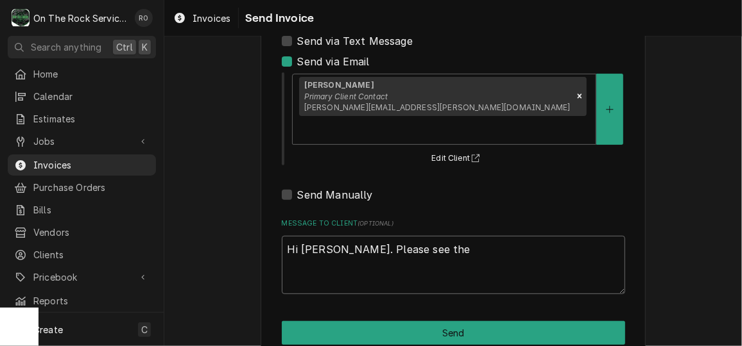
type textarea "Hi Jeff. Please see the a"
type textarea "x"
type textarea "Hi Jeff. Please see the at"
type textarea "x"
type textarea "Hi Jeff. Please see the att"
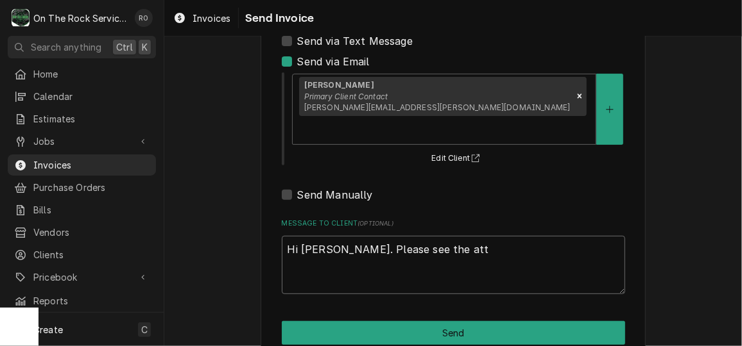
type textarea "x"
type textarea "Hi Jeff. Please see the atta"
type textarea "x"
type textarea "Hi Jeff. Please see the attac"
type textarea "x"
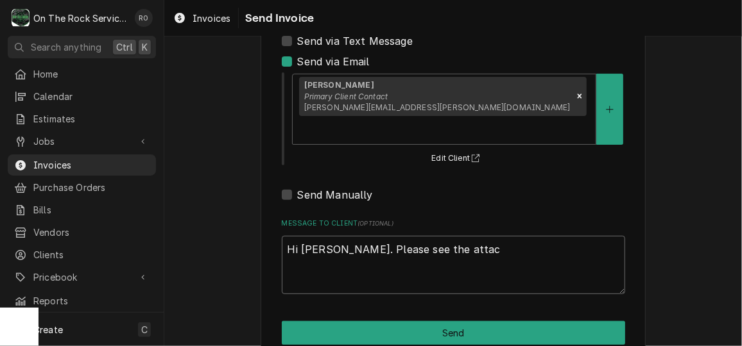
type textarea "Hi Jeff. Please see the attach"
type textarea "x"
type textarea "Hi Jeff. Please see the attache"
type textarea "x"
type textarea "Hi Jeff. Please see the attached"
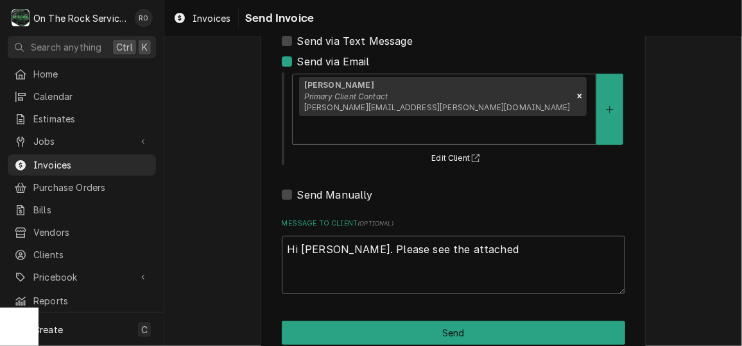
type textarea "x"
type textarea "Hi Jeff. Please see the attached"
type textarea "x"
type textarea "Hi Jeff. Please see the attached in"
type textarea "x"
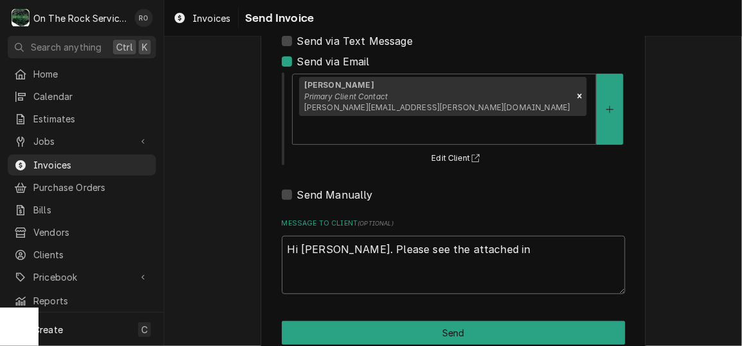
type textarea "Hi Jeff. Please see the attached inv"
type textarea "x"
type textarea "Hi Jeff. Please see the attached invo"
type textarea "x"
type textarea "Hi Jeff. Please see the attached invoi"
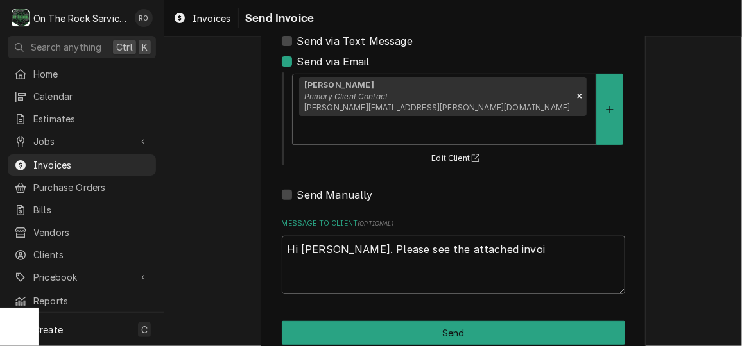
type textarea "x"
type textarea "Hi Jeff. Please see the attached invoic"
type textarea "x"
type textarea "Hi Jeff. Please see the attached invoice"
type textarea "x"
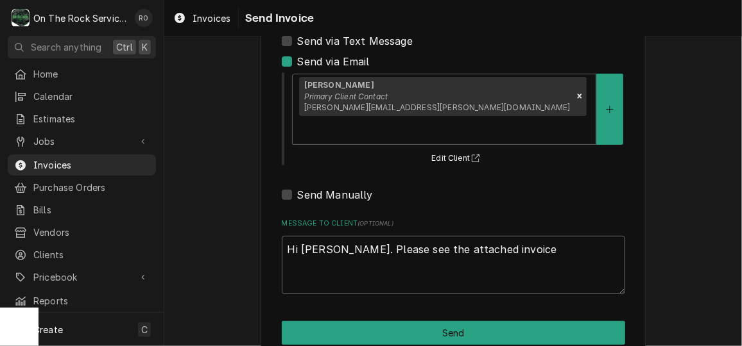
type textarea "Hi Jeff. Please see the attached invoice."
type textarea "x"
type textarea "Hi Jeff. Please see the attached invoice."
type textarea "x"
type textarea "Hi Jeff. Please see the attached invoice. T"
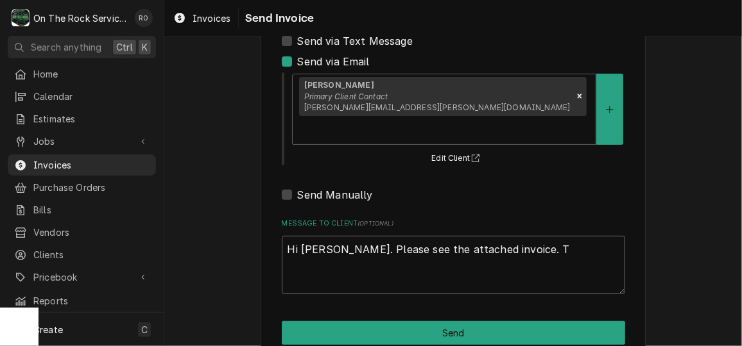
type textarea "x"
type textarea "Hi Jeff. Please see the attached invoice. Th"
type textarea "x"
type textarea "Hi Jeff. Please see the attached invoice. The"
type textarea "x"
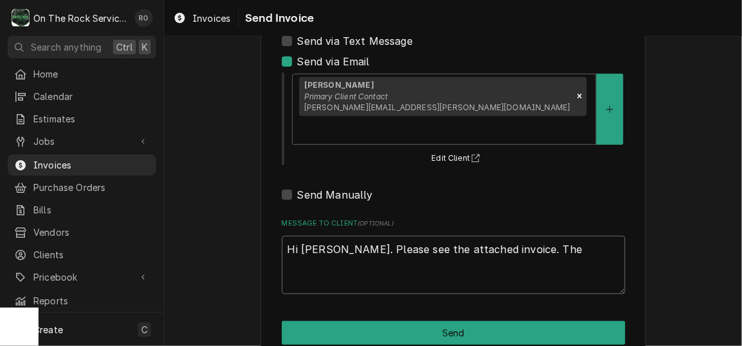
type textarea "Hi Jeff. Please see the attached invoice. The"
type textarea "x"
type textarea "Hi Jeff. Please see the attached invoice. The p"
type textarea "x"
type textarea "Hi Jeff. Please see the attached invoice. The pa"
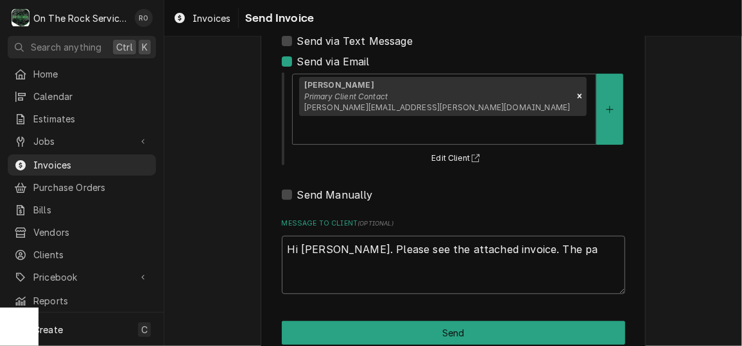
type textarea "x"
type textarea "Hi Jeff. Please see the attached invoice. The pay"
type textarea "x"
type textarea "Hi Jeff. Please see the attached invoice. The paym"
type textarea "x"
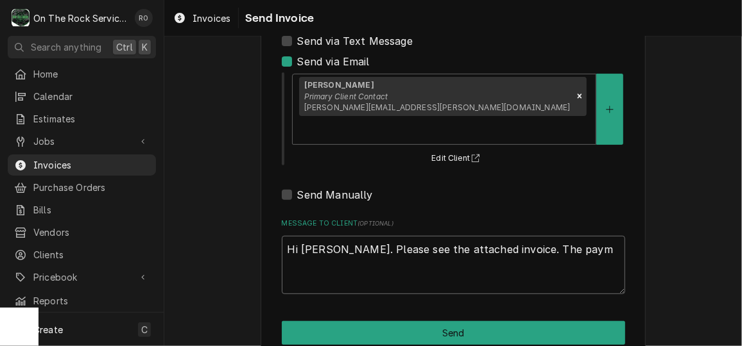
type textarea "Hi Jeff. Please see the attached invoice. The payme"
type textarea "x"
type textarea "Hi Jeff. Please see the attached invoice. The payment"
type textarea "x"
type textarea "Hi Jeff. Please see the attached invoice. The payment"
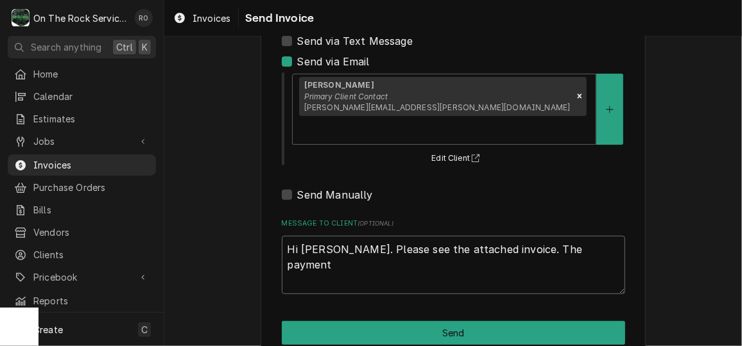
type textarea "x"
type textarea "Hi Jeff. Please see the attached invoice. The payment c"
type textarea "x"
type textarea "Hi Jeff. Please see the attached invoice. The payment com"
type textarea "x"
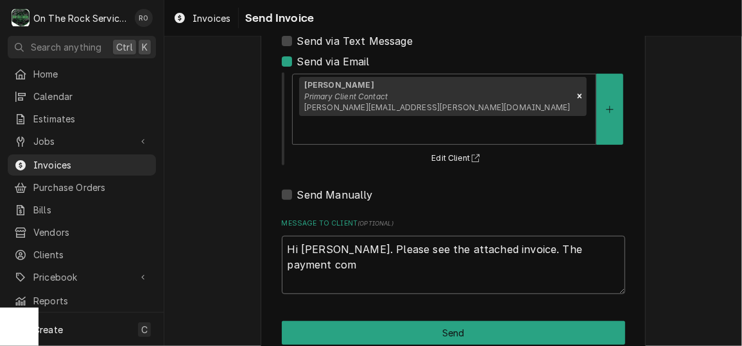
type textarea "Hi Jeff. Please see the attached invoice. The payment comp"
type textarea "x"
type textarea "Hi Jeff. Please see the attached invoice. The payment compa"
type textarea "x"
type textarea "Hi Jeff. Please see the attached invoice. The payment compan"
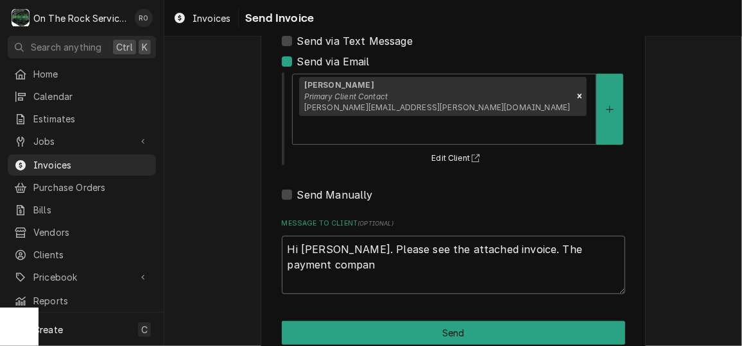
type textarea "x"
type textarea "Hi Jeff. Please see the attached invoice. The payment company"
type textarea "x"
type textarea "Hi Jeff. Please see the attached invoice. The payment company"
type textarea "x"
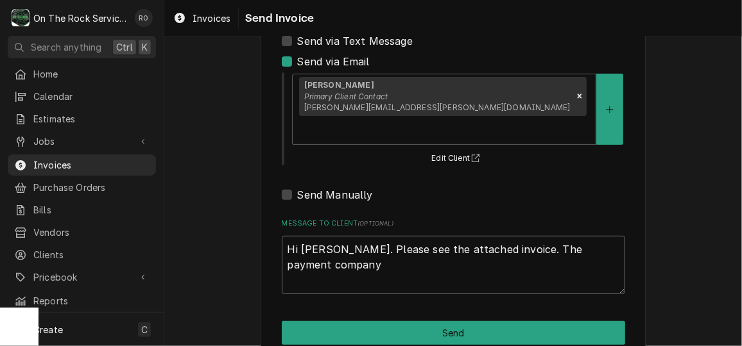
type textarea "Hi Jeff. Please see the attached invoice. The payment company s"
type textarea "x"
type textarea "Hi Jeff. Please see the attached invoice. The payment company sta"
type textarea "x"
type textarea "Hi Jeff. Please see the attached invoice. The payment company state"
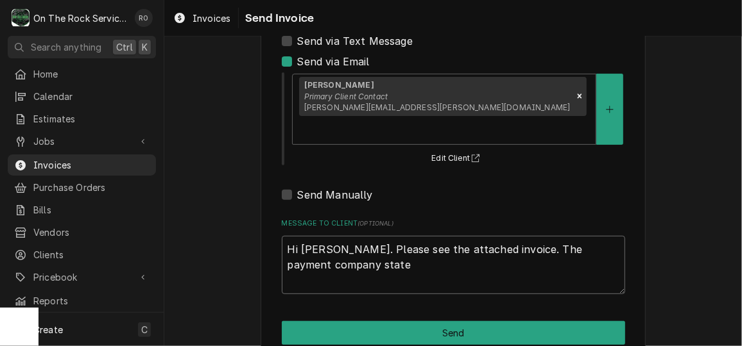
type textarea "x"
type textarea "Hi Jeff. Please see the attached invoice. The payment company stated"
type textarea "x"
type textarea "Hi Jeff. Please see the attached invoice. The payment company stated"
type textarea "x"
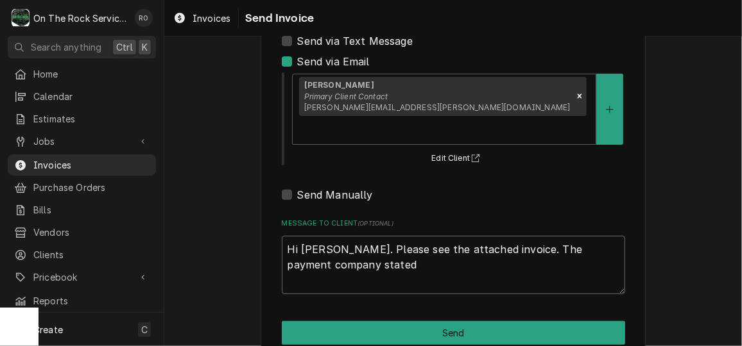
type textarea "Hi Jeff. Please see the attached invoice. The payment company stated o"
type textarea "x"
type textarea "Hi Jeff. Please see the attached invoice. The payment company stated on"
type textarea "x"
type textarea "Hi Jeff. Please see the attached invoice. The payment company stated onl"
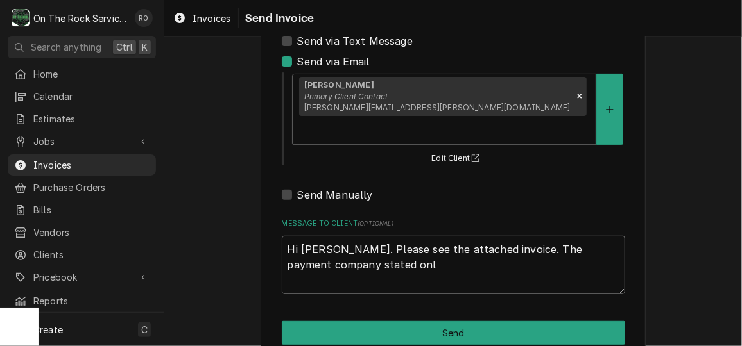
type textarea "x"
type textarea "Hi Jeff. Please see the attached invoice. The payment company stated only"
type textarea "x"
type textarea "Hi Jeff. Please see the attached invoice. The payment company stated only"
type textarea "x"
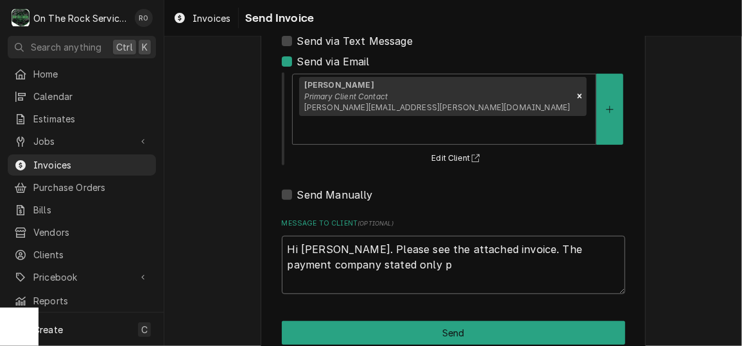
type textarea "Hi Jeff. Please see the attached invoice. The payment company stated only pa"
type textarea "x"
type textarea "Hi Jeff. Please see the attached invoice. The payment company stated only paa"
type textarea "x"
type textarea "Hi Jeff. Please see the attached invoice. The payment company stated only pa"
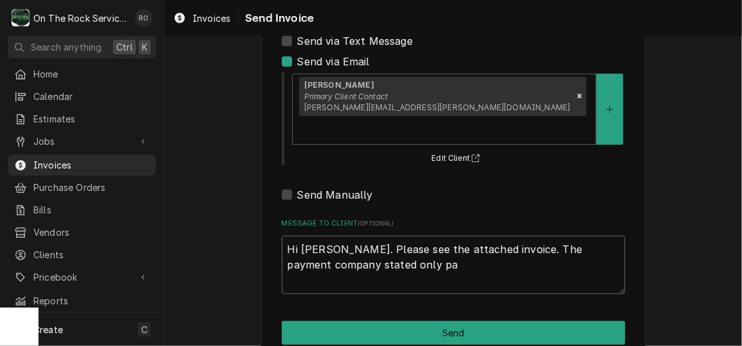
type textarea "x"
type textarea "Hi Jeff. Please see the attached invoice. The payment company stated only p"
type textarea "x"
type textarea "Hi Jeff. Please see the attached invoice. The payment company stated only"
type textarea "x"
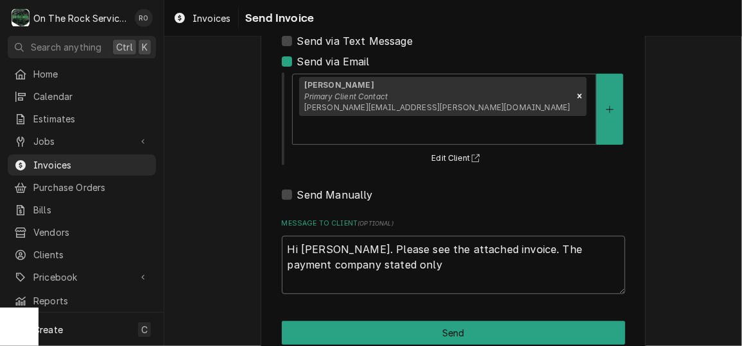
type textarea "Hi Jeff. Please see the attached invoice. The payment company stated only"
type textarea "x"
type textarea "Hi Jeff. Please see the attached invoice. The payment company stated onl"
type textarea "x"
type textarea "Hi Jeff. Please see the attached invoice. The payment company stated on"
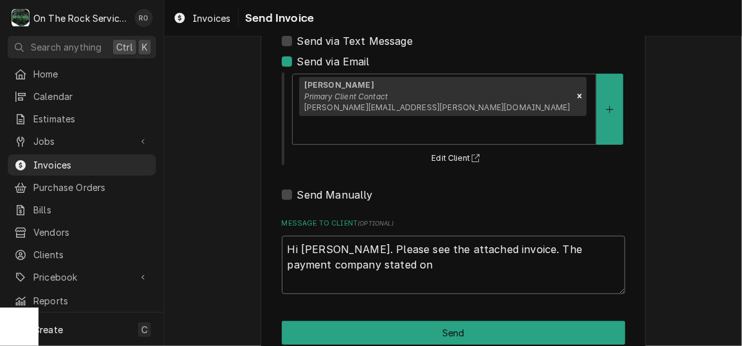
type textarea "x"
type textarea "Hi Jeff. Please see the attached invoice. The payment company stated o"
type textarea "x"
type textarea "Hi Jeff. Please see the attached invoice. The payment company stated"
type textarea "x"
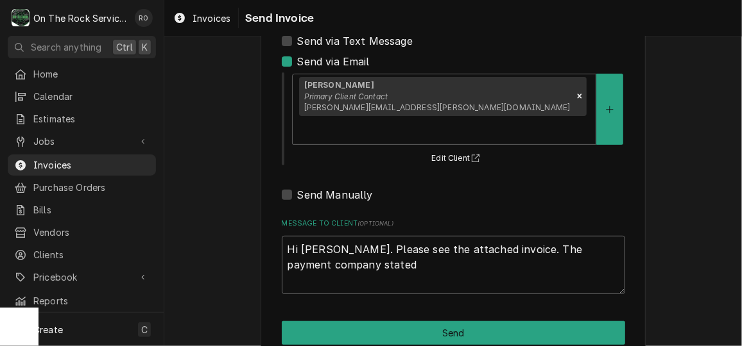
type textarea "Hi Jeff. Please see the attached invoice. The payment company stated t"
type textarea "x"
type textarea "Hi Jeff. Please see the attached invoice. The payment company stated th"
type textarea "x"
type textarea "Hi Jeff. Please see the attached invoice. The payment company stated the"
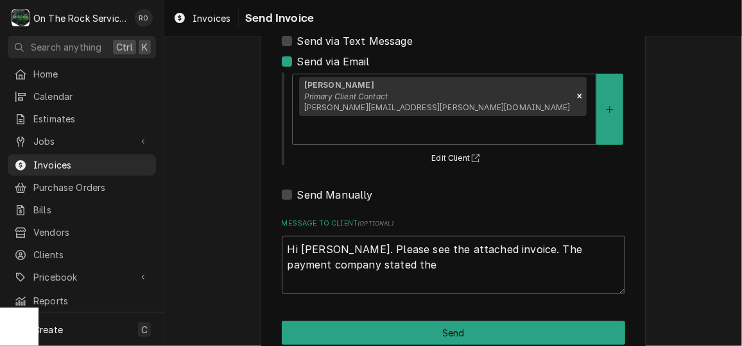
type textarea "x"
type textarea "Hi Jeff. Please see the attached invoice. The payment company stated the"
type textarea "x"
type textarea "Hi Jeff. Please see the attached invoice. The payment company stated the fu"
type textarea "x"
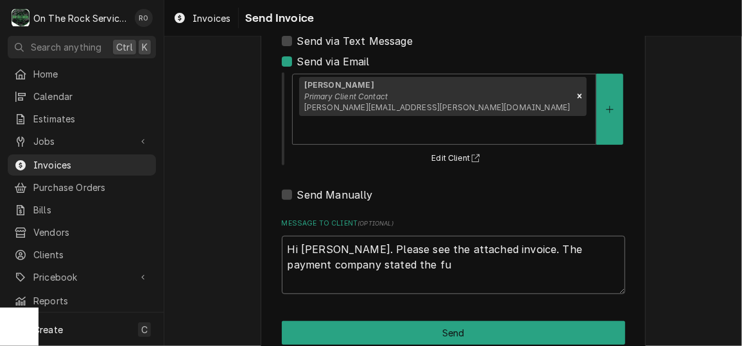
type textarea "Hi Jeff. Please see the attached invoice. The payment company stated the ful"
type textarea "x"
type textarea "Hi Jeff. Please see the attached invoice. The payment company stated the full"
type textarea "x"
type textarea "Hi Jeff. Please see the attached invoice. The payment company stated the full"
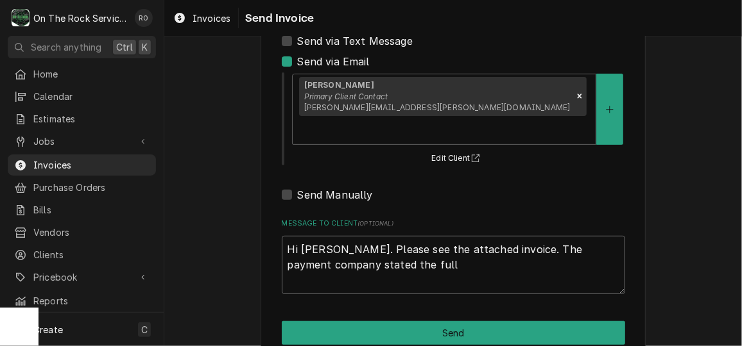
type textarea "x"
type textarea "Hi Jeff. Please see the attached invoice. The payment company stated the full b"
type textarea "x"
type textarea "Hi Jeff. Please see the attached invoice. The payment company stated the full ba"
type textarea "x"
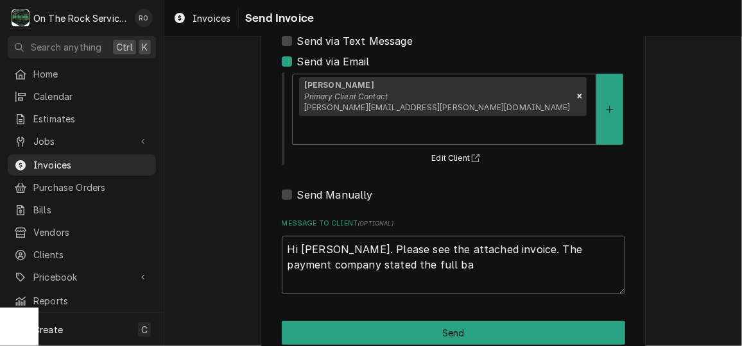
type textarea "Hi Jeff. Please see the attached invoice. The payment company stated the full b…"
type textarea "x"
type textarea "Hi Jeff. Please see the attached invoice. The payment company stated the full b…"
type textarea "x"
type textarea "Hi Jeff. Please see the attached invoice. The payment company stated the full b…"
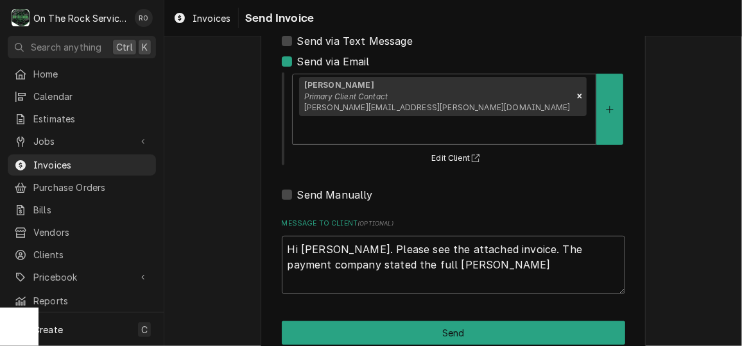
type textarea "x"
type textarea "Hi Jeff. Please see the attached invoice. The payment company stated the full b…"
type textarea "x"
type textarea "Hi Jeff. Please see the attached invoice. The payment company stated the full b…"
type textarea "x"
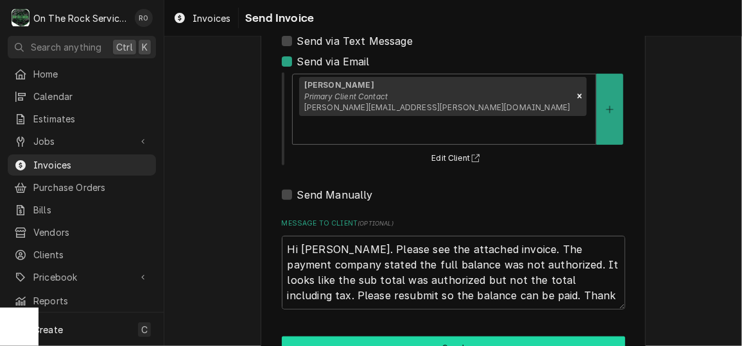
click at [395, 337] on button "Send" at bounding box center [453, 349] width 343 height 24
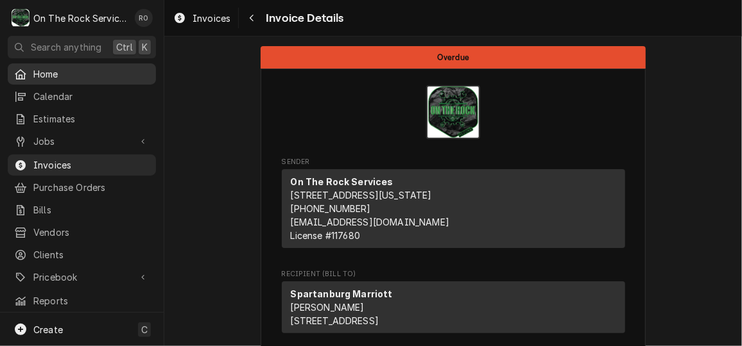
click at [85, 69] on span "Home" at bounding box center [91, 73] width 116 height 13
